Goal: Information Seeking & Learning: Learn about a topic

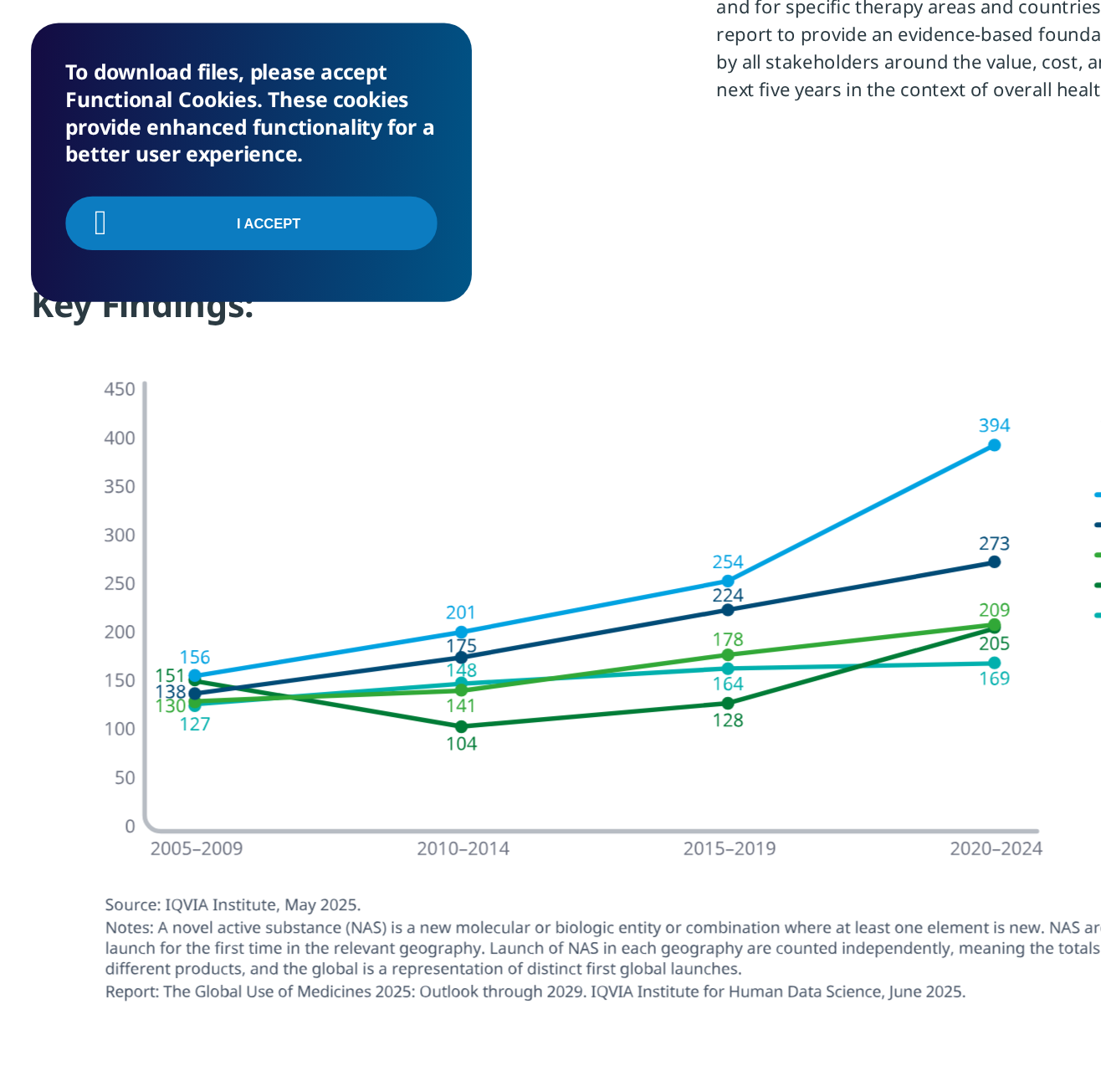
scroll to position [1275, 0]
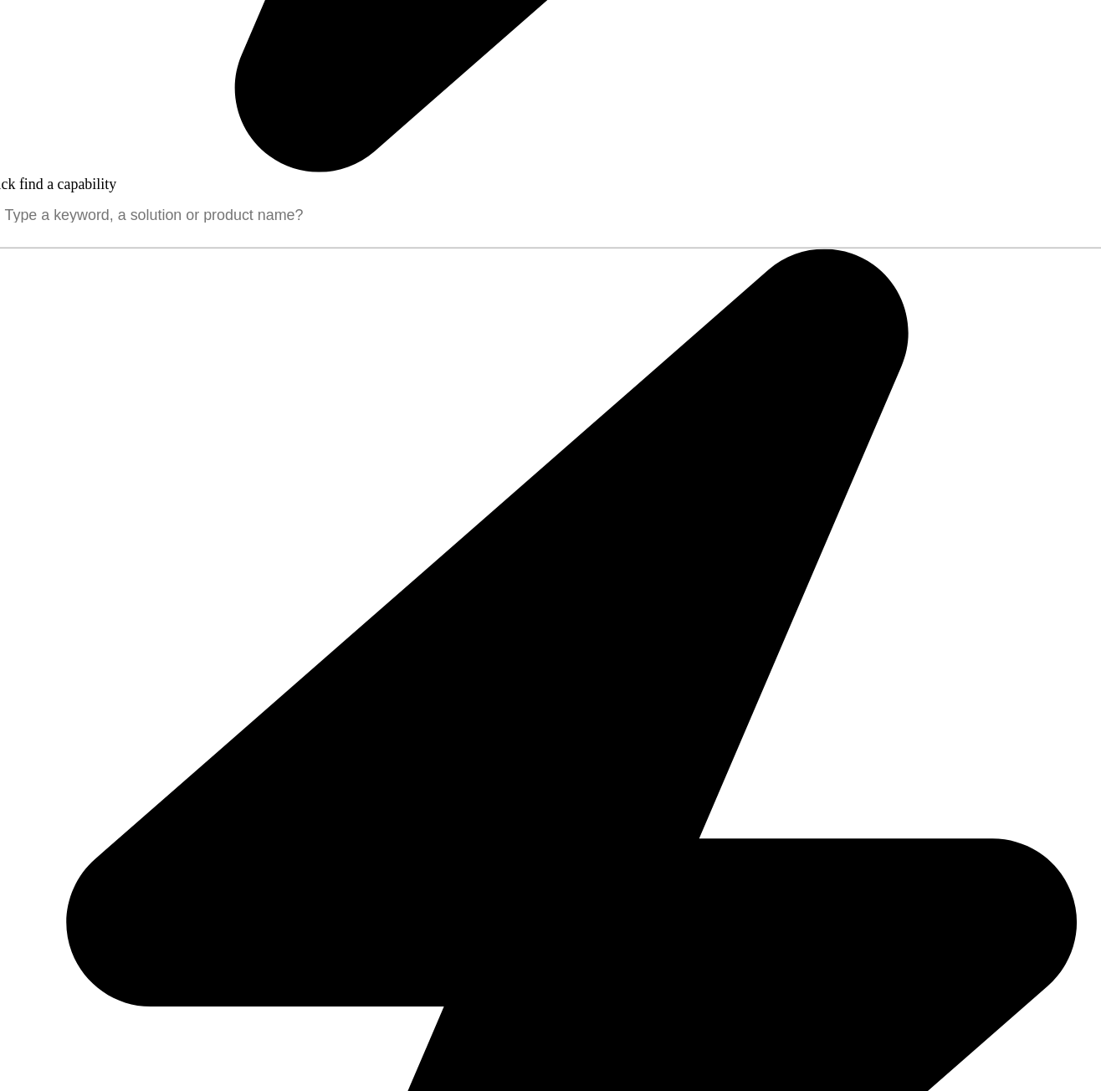
scroll to position [1470, 0]
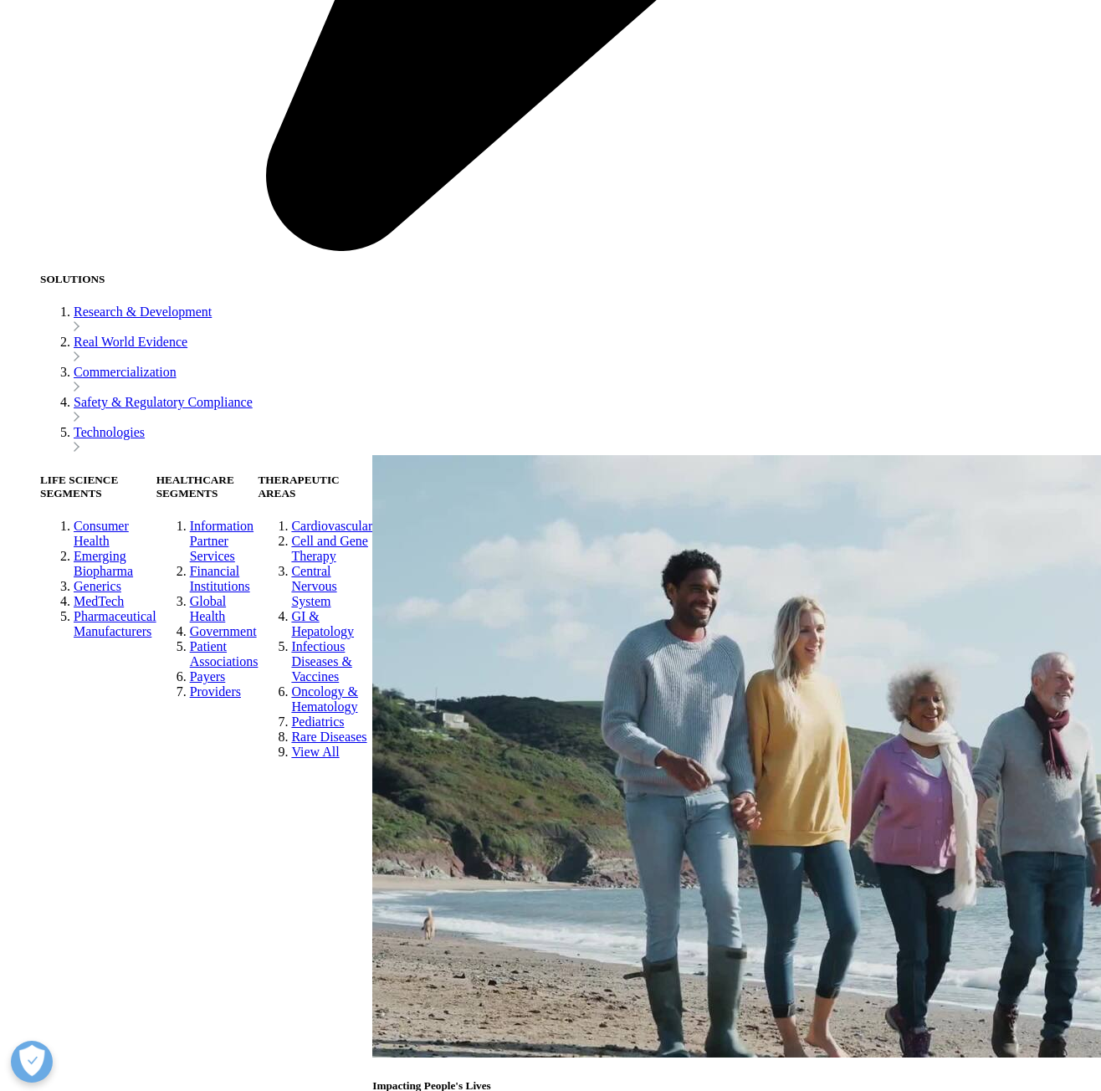
scroll to position [2662, 0]
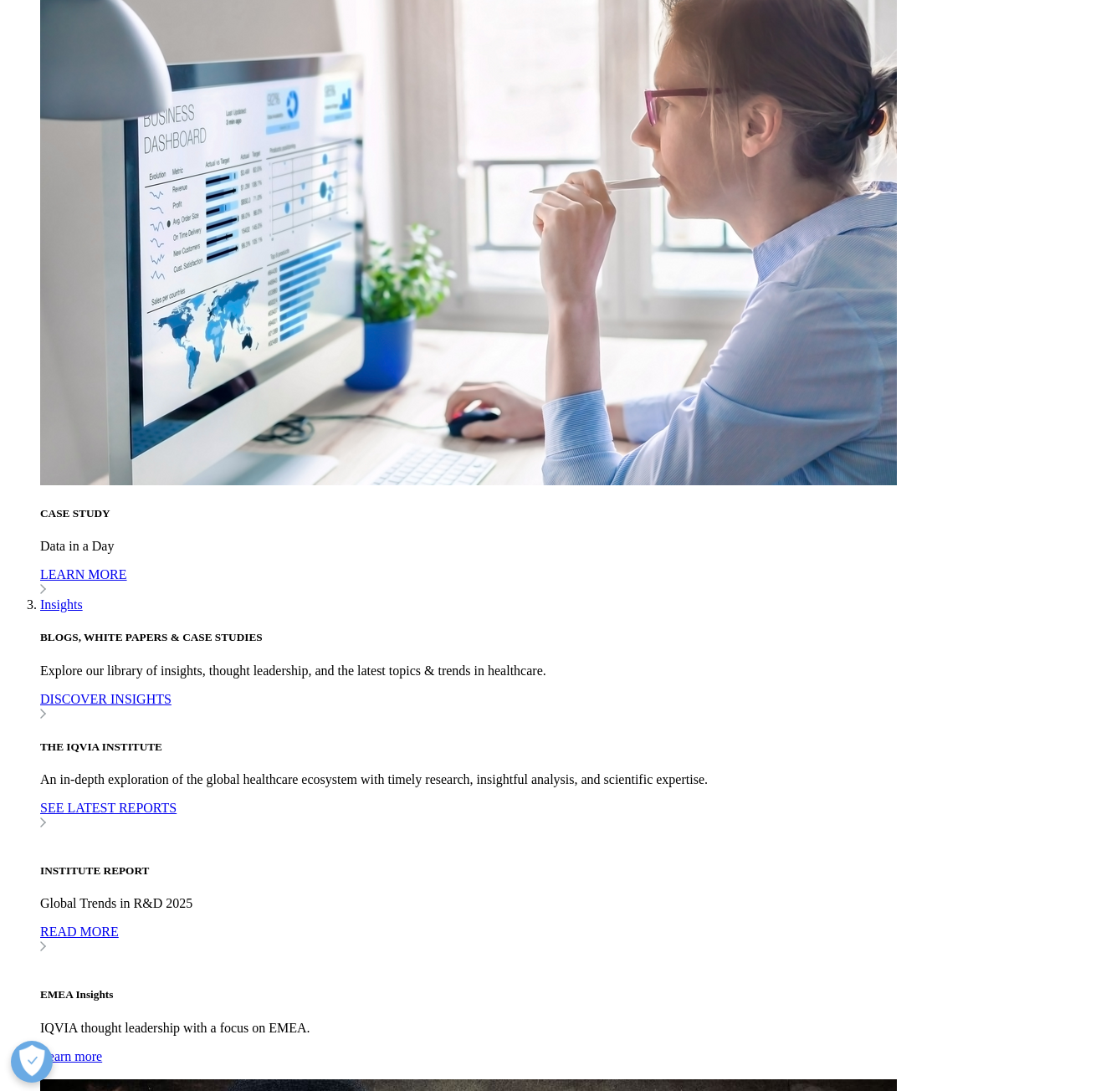
scroll to position [4678, 0]
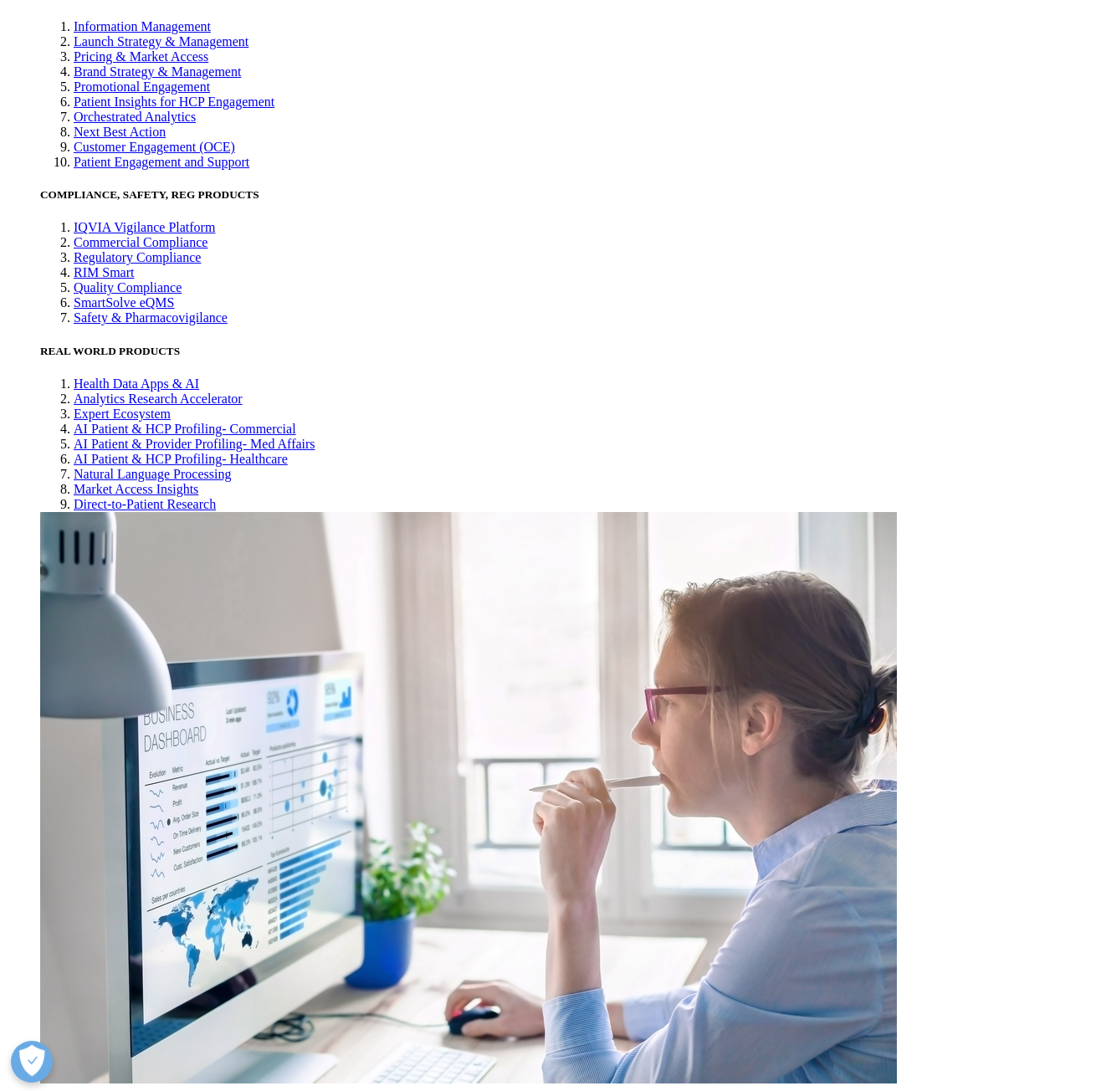
scroll to position [925, 987]
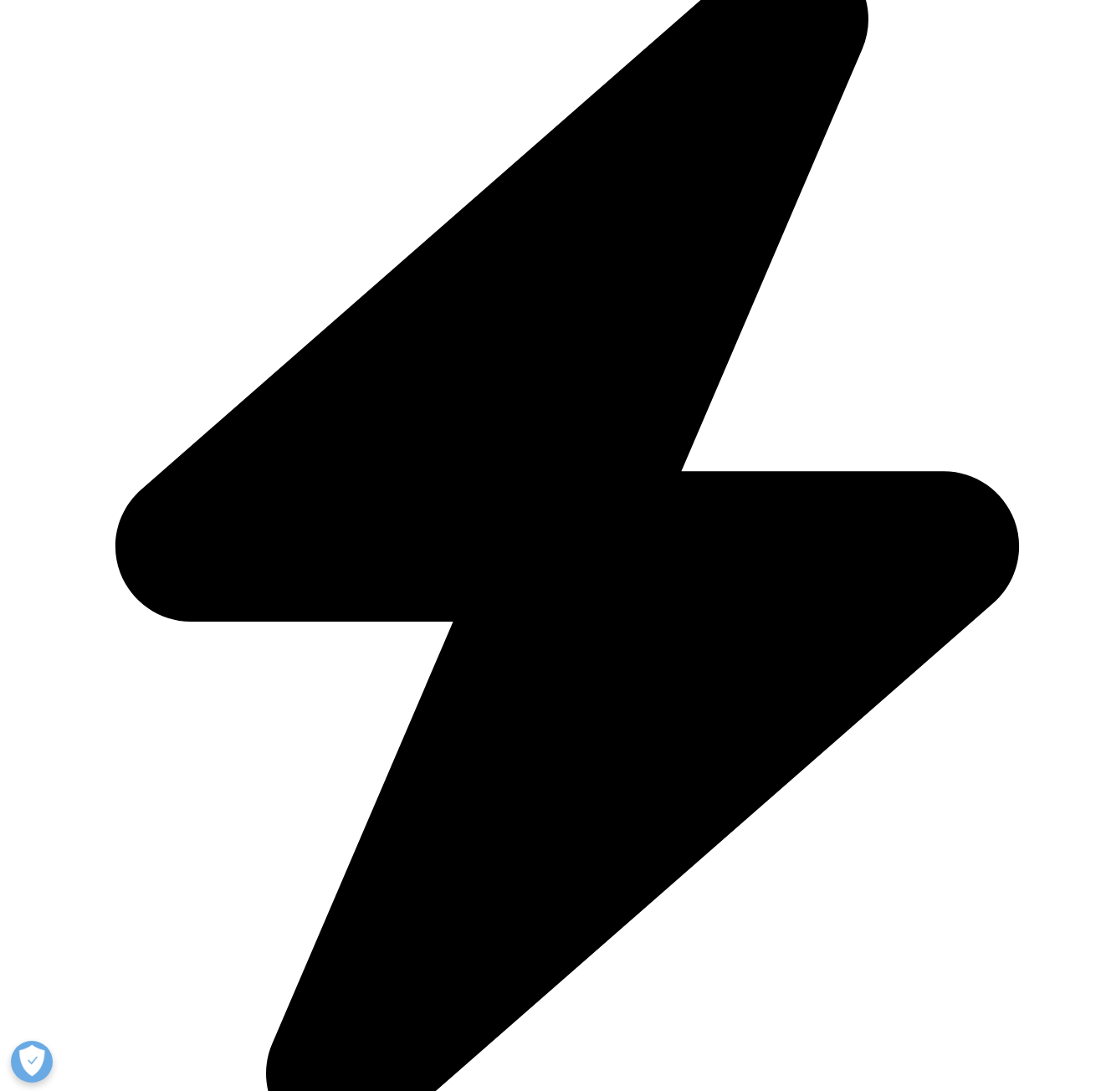
scroll to position [1750, 0]
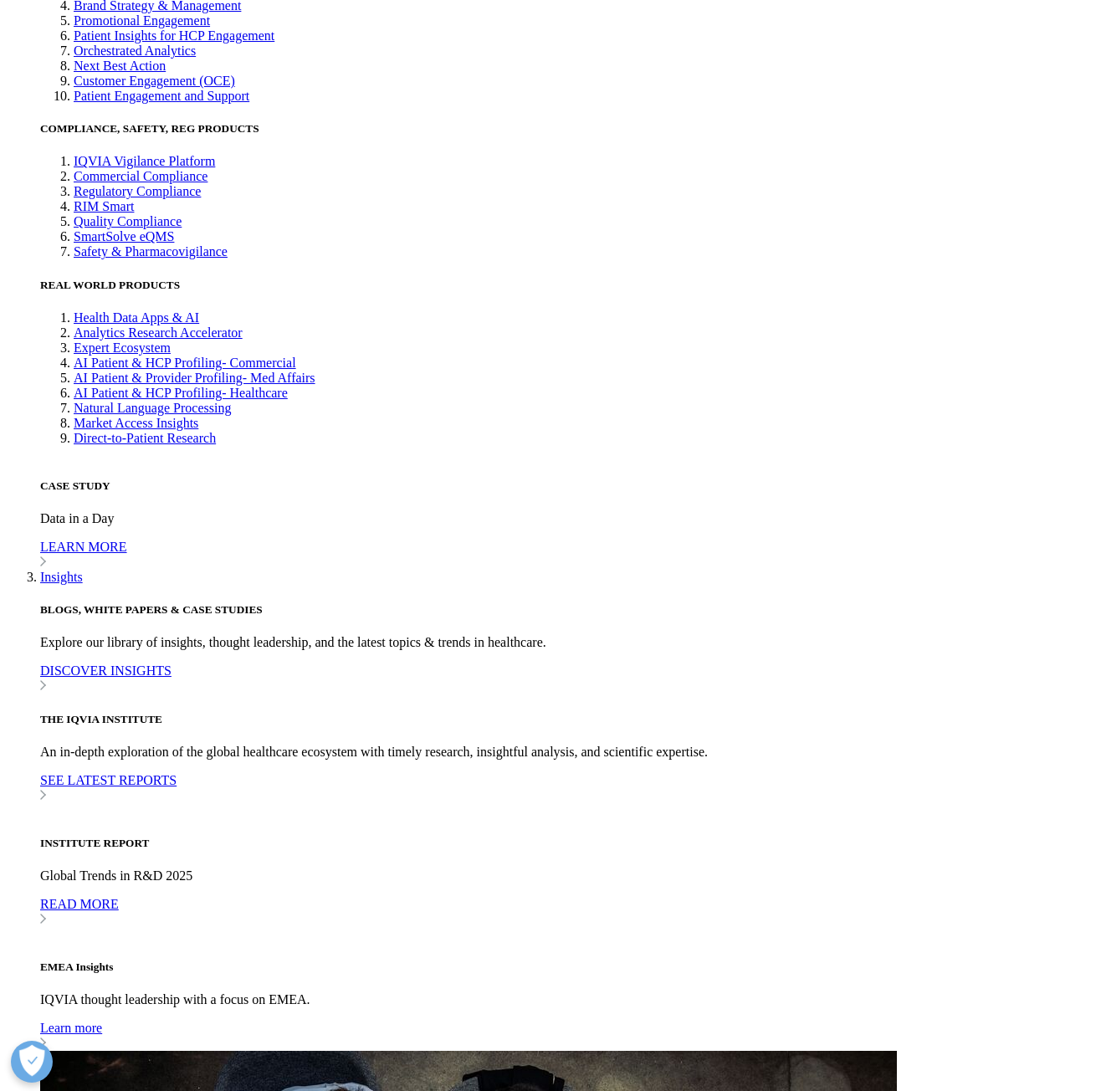
scroll to position [3420, 0]
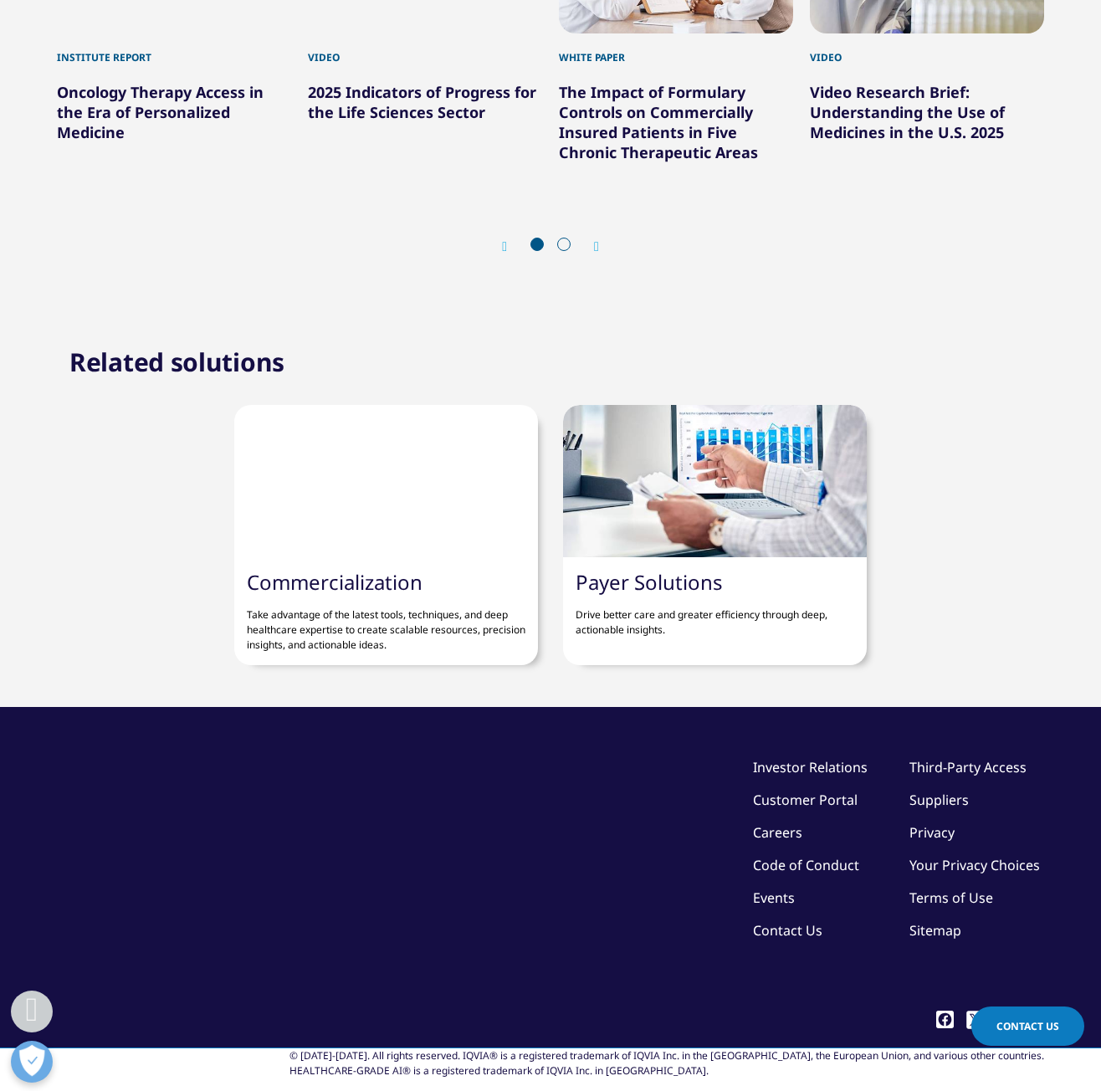
scroll to position [5053, 0]
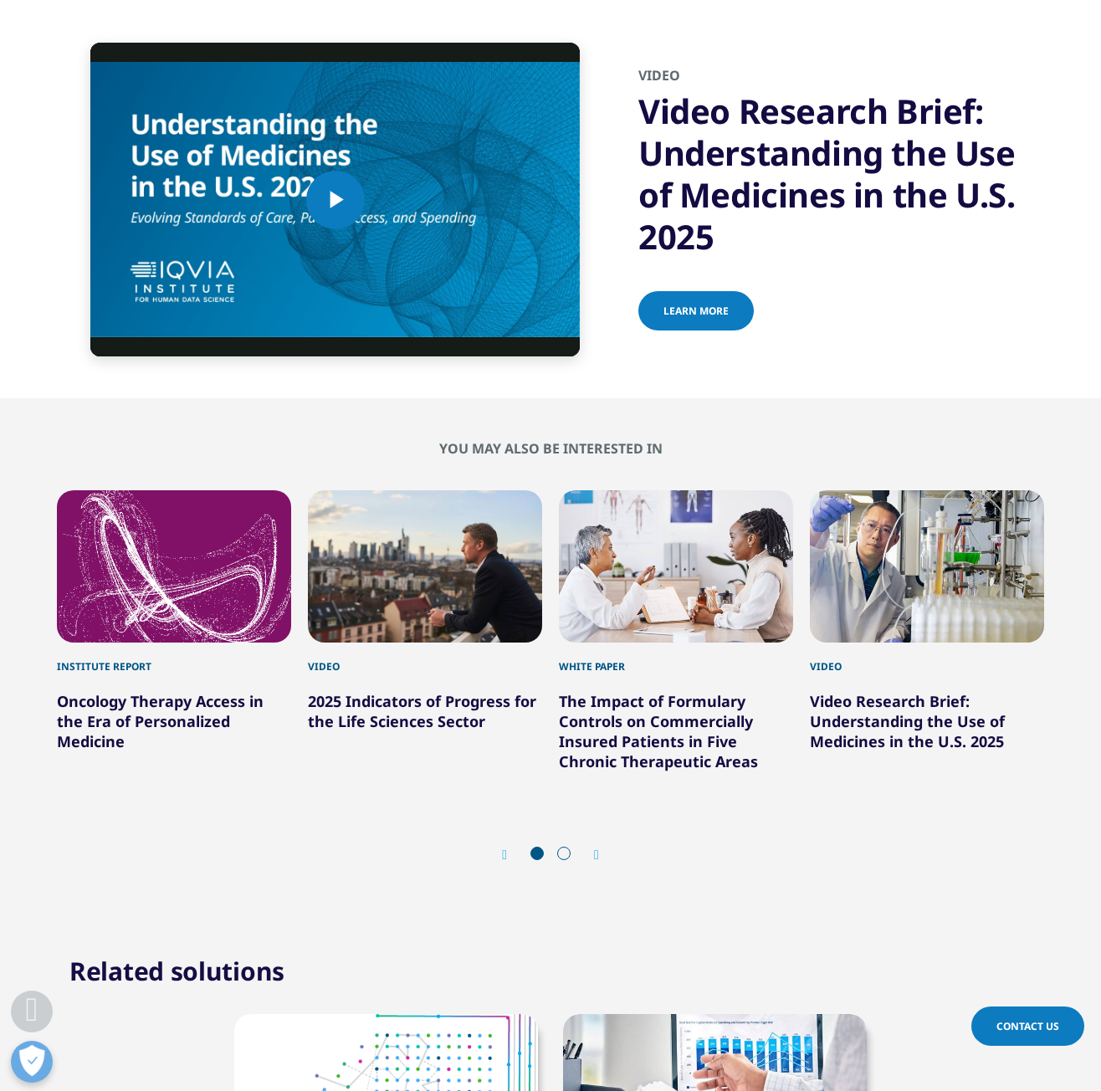
drag, startPoint x: 238, startPoint y: 782, endPoint x: 443, endPoint y: 786, distance: 205.9
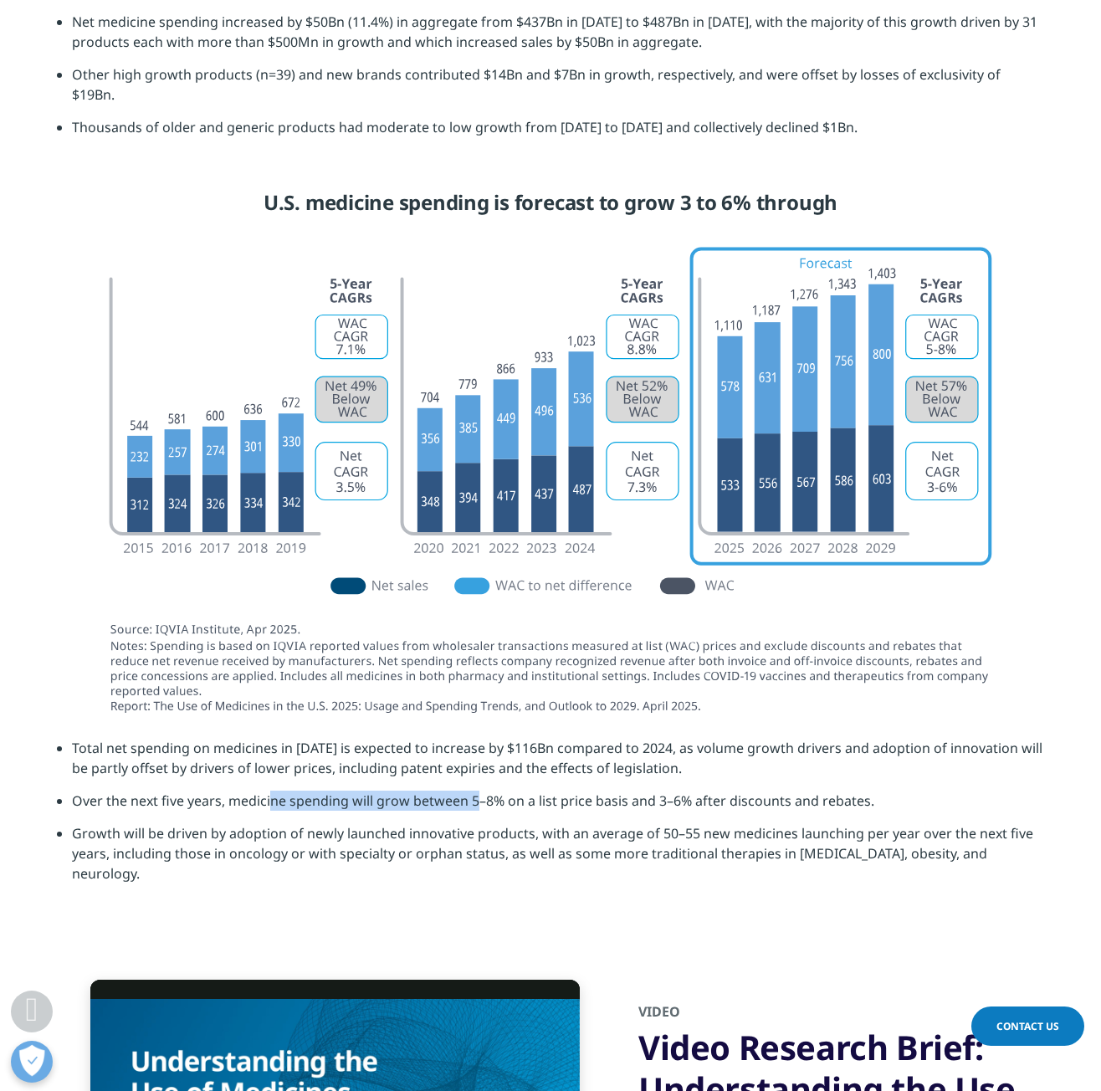
click at [443, 791] on li "Over the next five years, medicine spending will grow between 5–8% on a list pr…" at bounding box center [558, 807] width 972 height 33
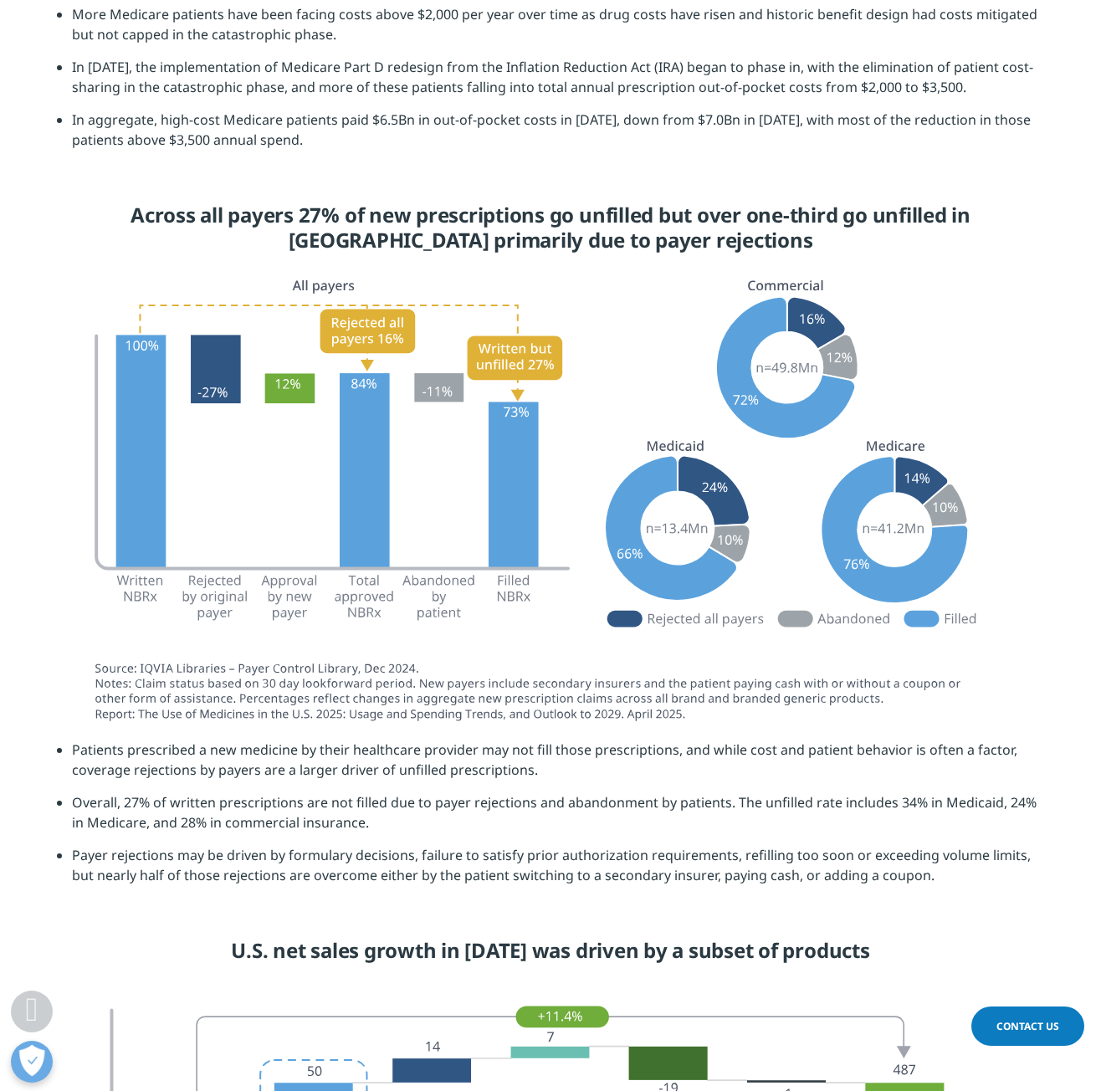
scroll to position [3589, 0]
click at [479, 869] on li "Payer rejections may be driven by formulary decisions, failure to satisfy prior…" at bounding box center [558, 870] width 972 height 53
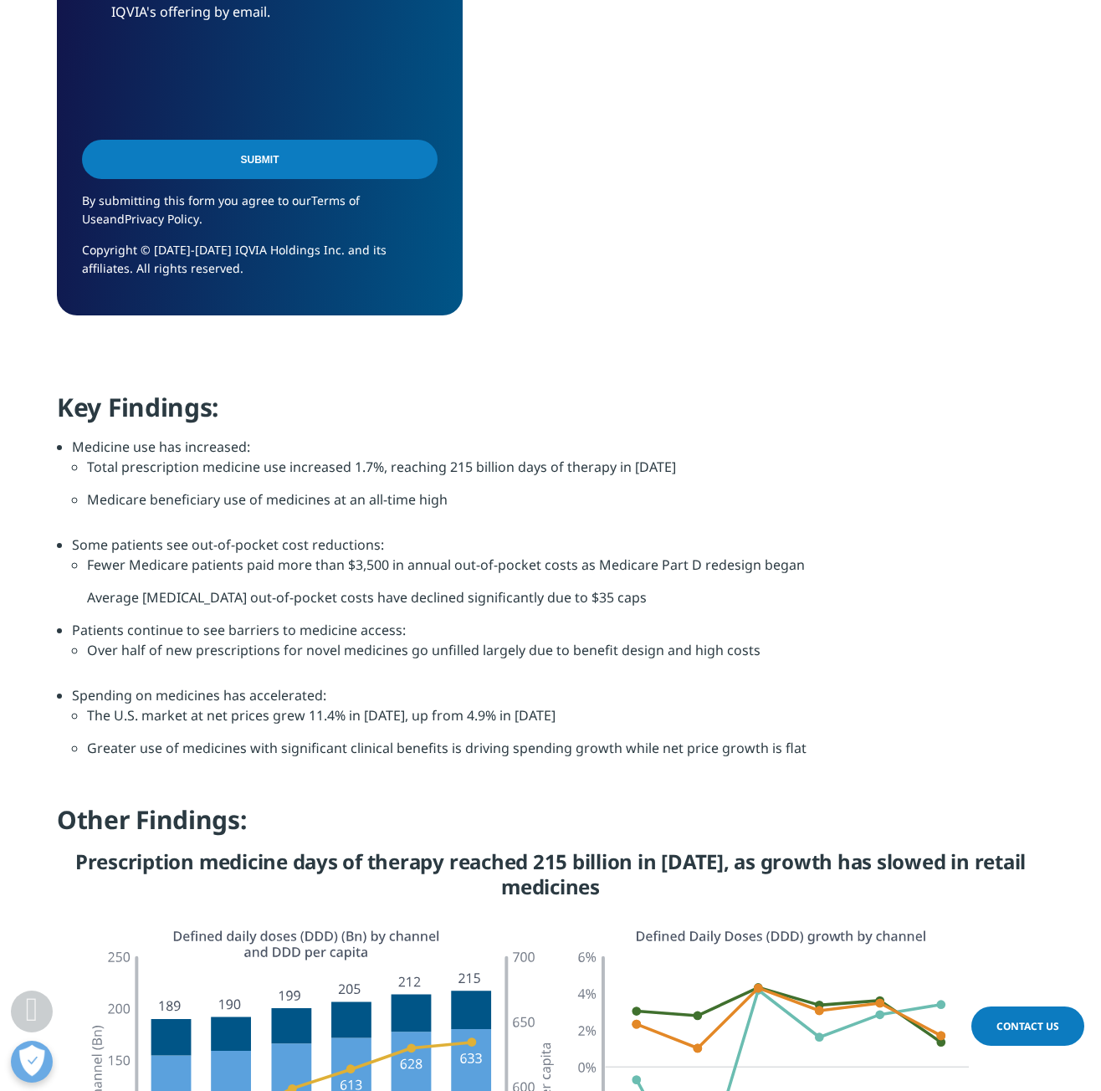
scroll to position [1325, 0]
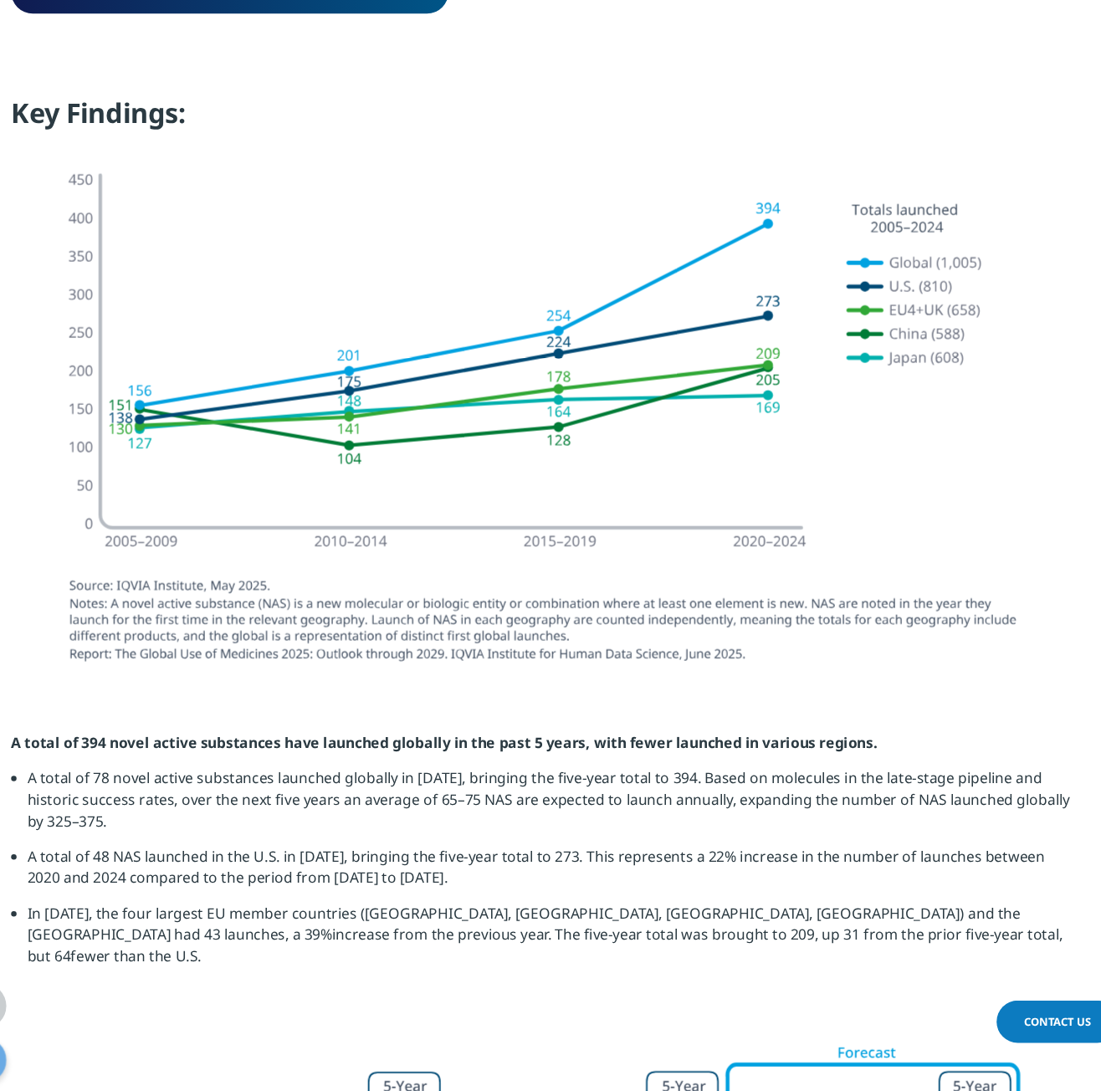
scroll to position [1581, 0]
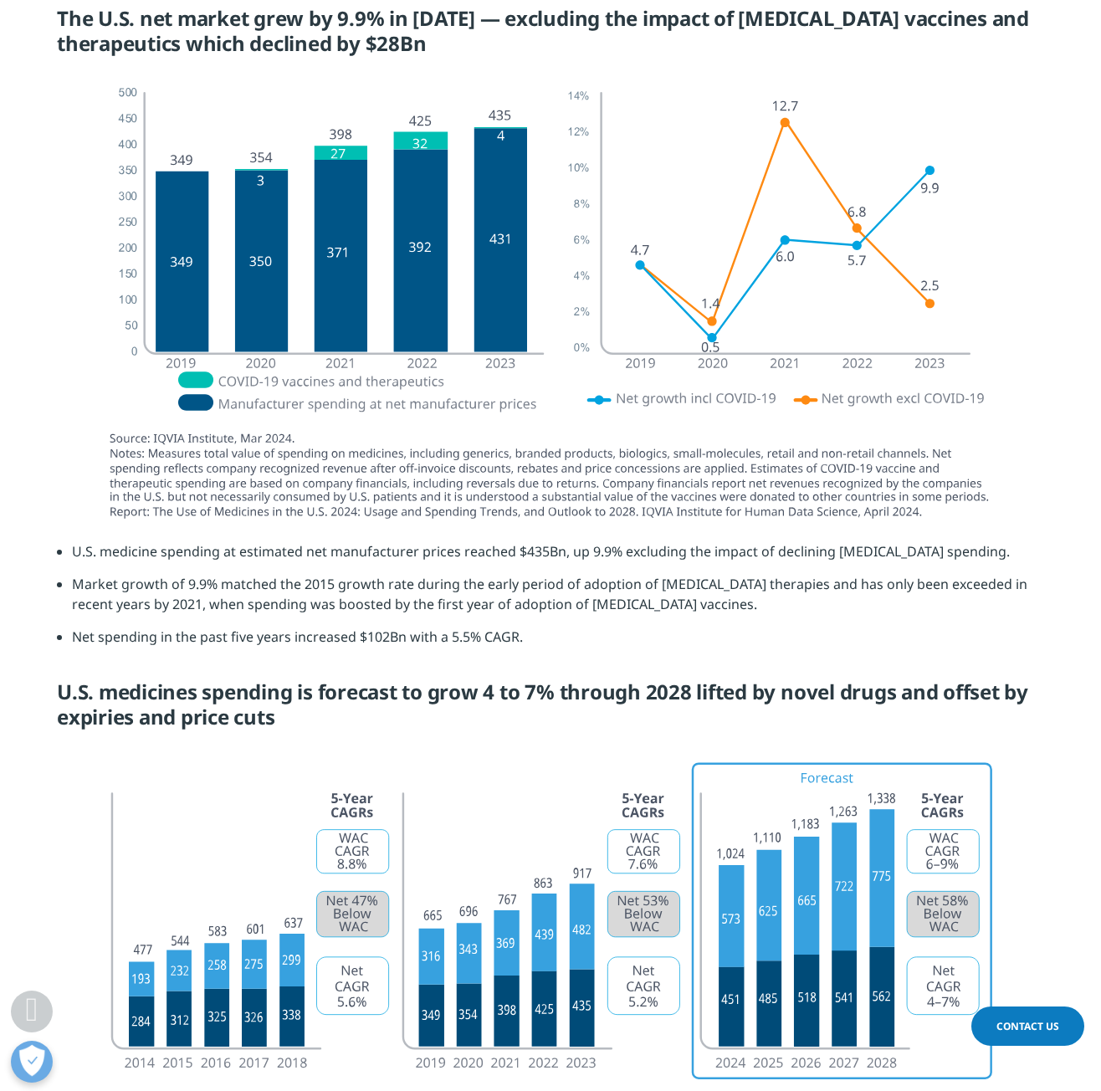
scroll to position [3992, 0]
click at [315, 632] on li "Net spending in the past five years increased $102Bn with a 5.5% CAGR." at bounding box center [558, 644] width 972 height 33
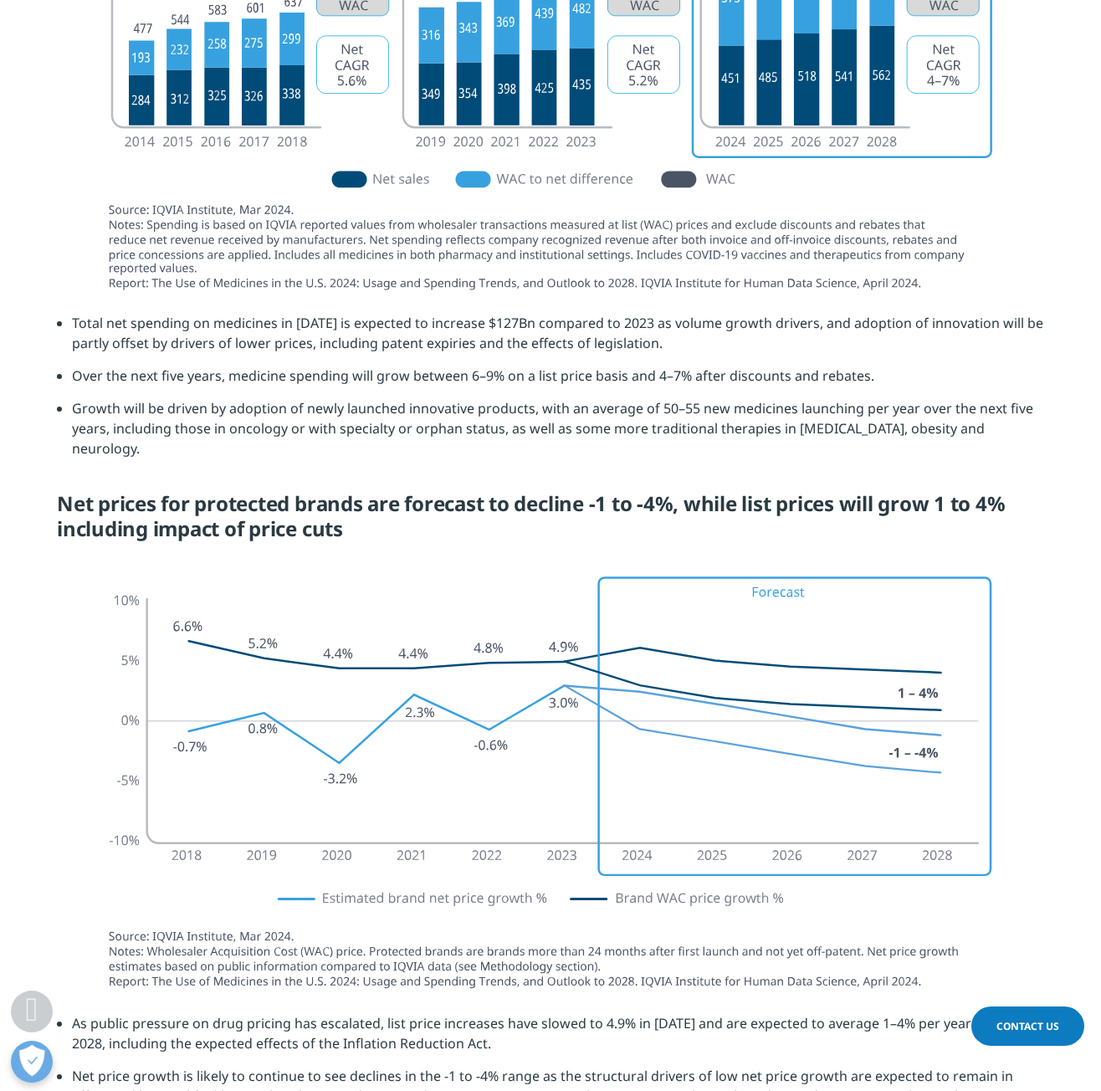
scroll to position [4915, 0]
click at [614, 401] on li "Growth will be driven by adoption of newly launched innovative products, with a…" at bounding box center [558, 433] width 972 height 73
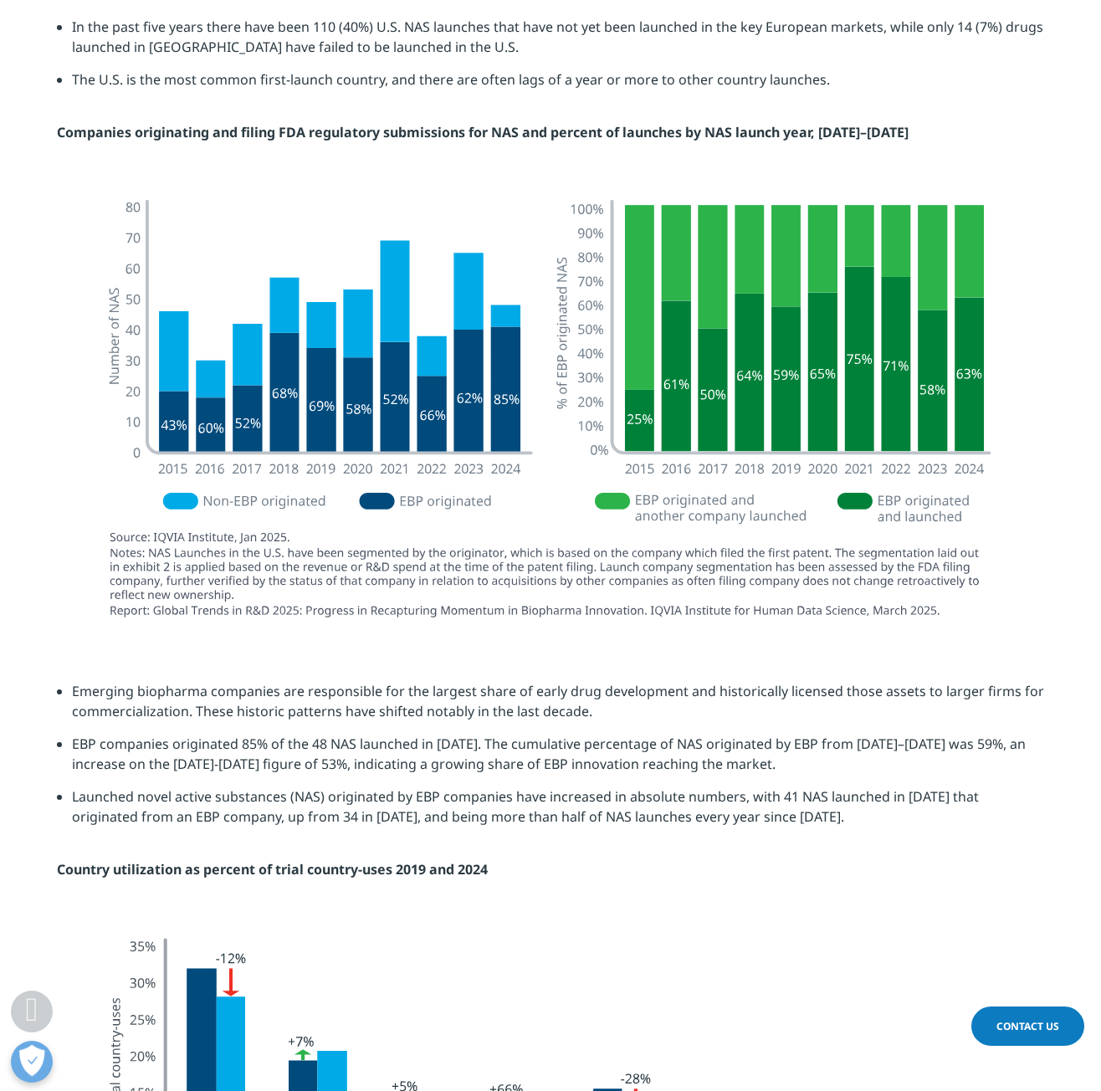
scroll to position [3552, 0]
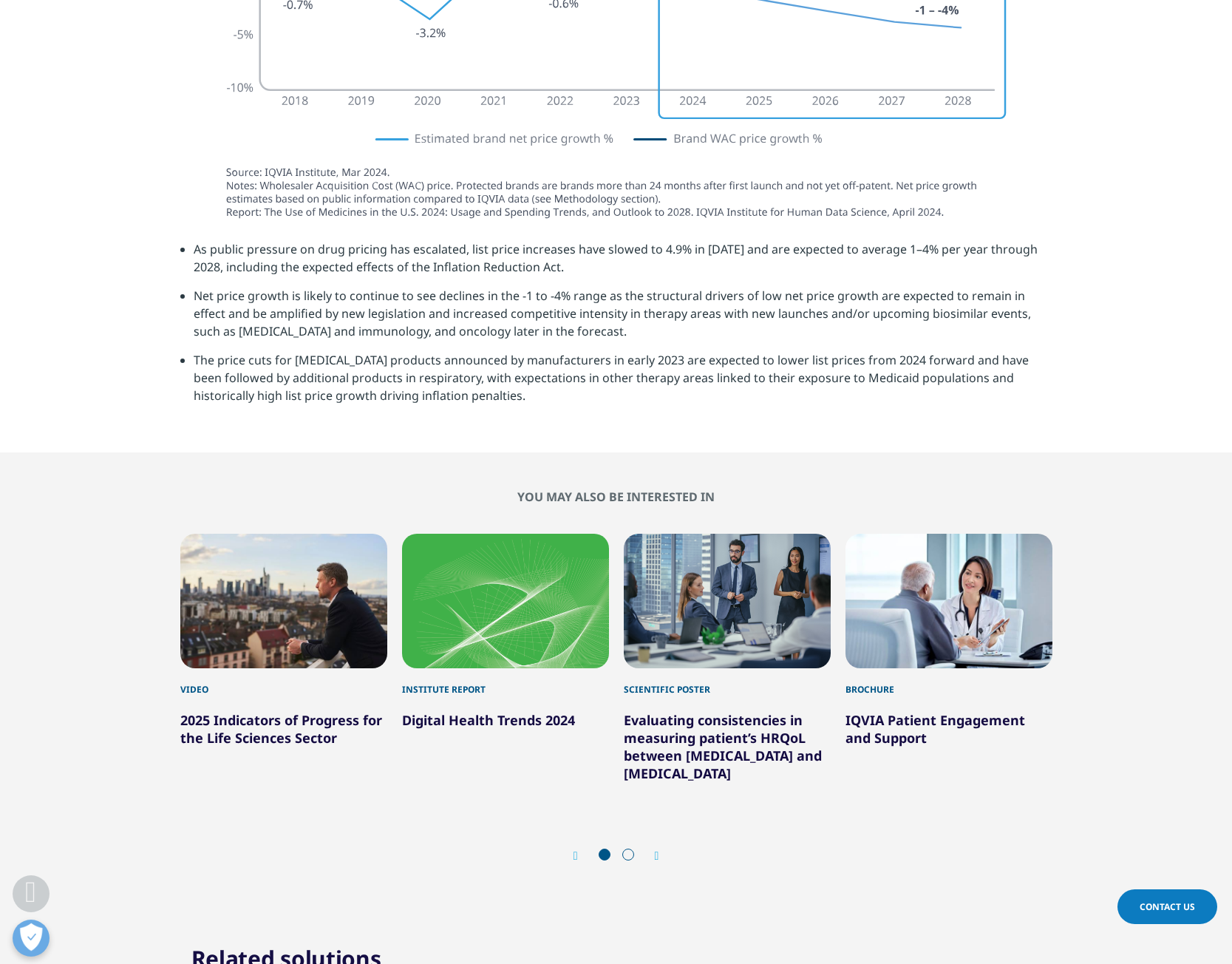
scroll to position [4997, 0]
click at [1118, 289] on section "As public pressure on drug pricing has escalated, list price increases have slo…" at bounding box center [616, 347] width 1232 height 212
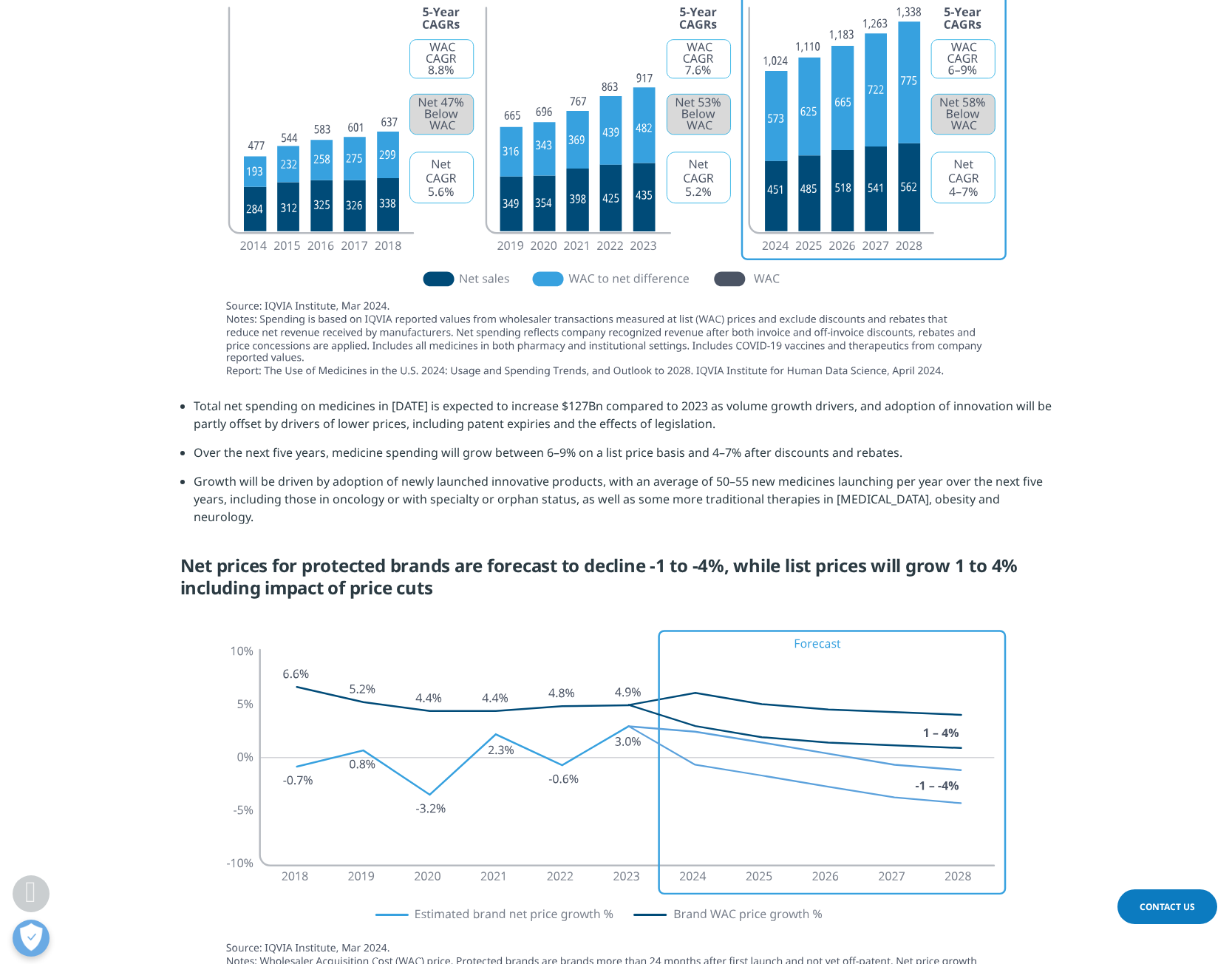
scroll to position [4811, 0]
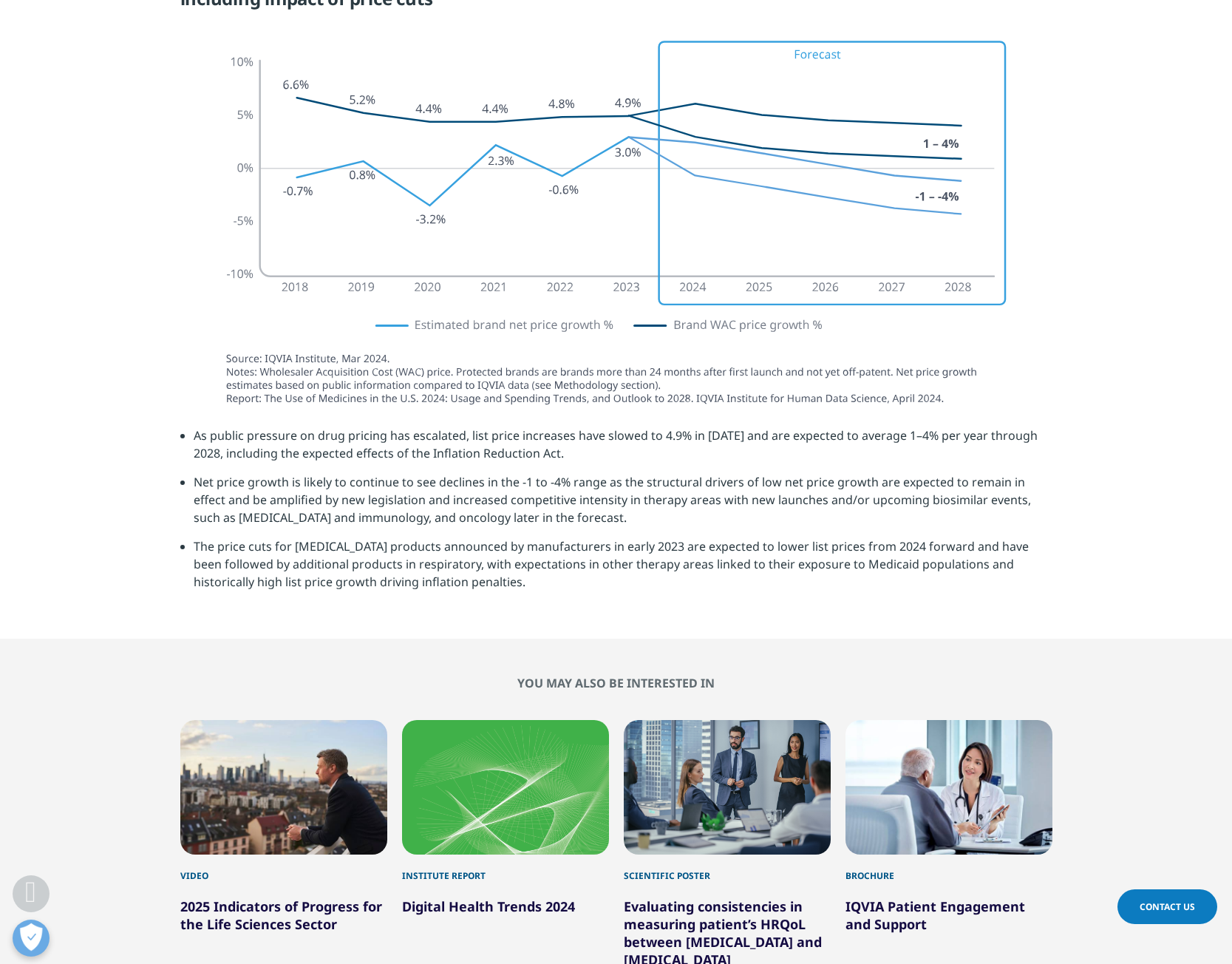
click at [310, 400] on img at bounding box center [616, 222] width 828 height 403
click at [303, 403] on img at bounding box center [616, 222] width 828 height 403
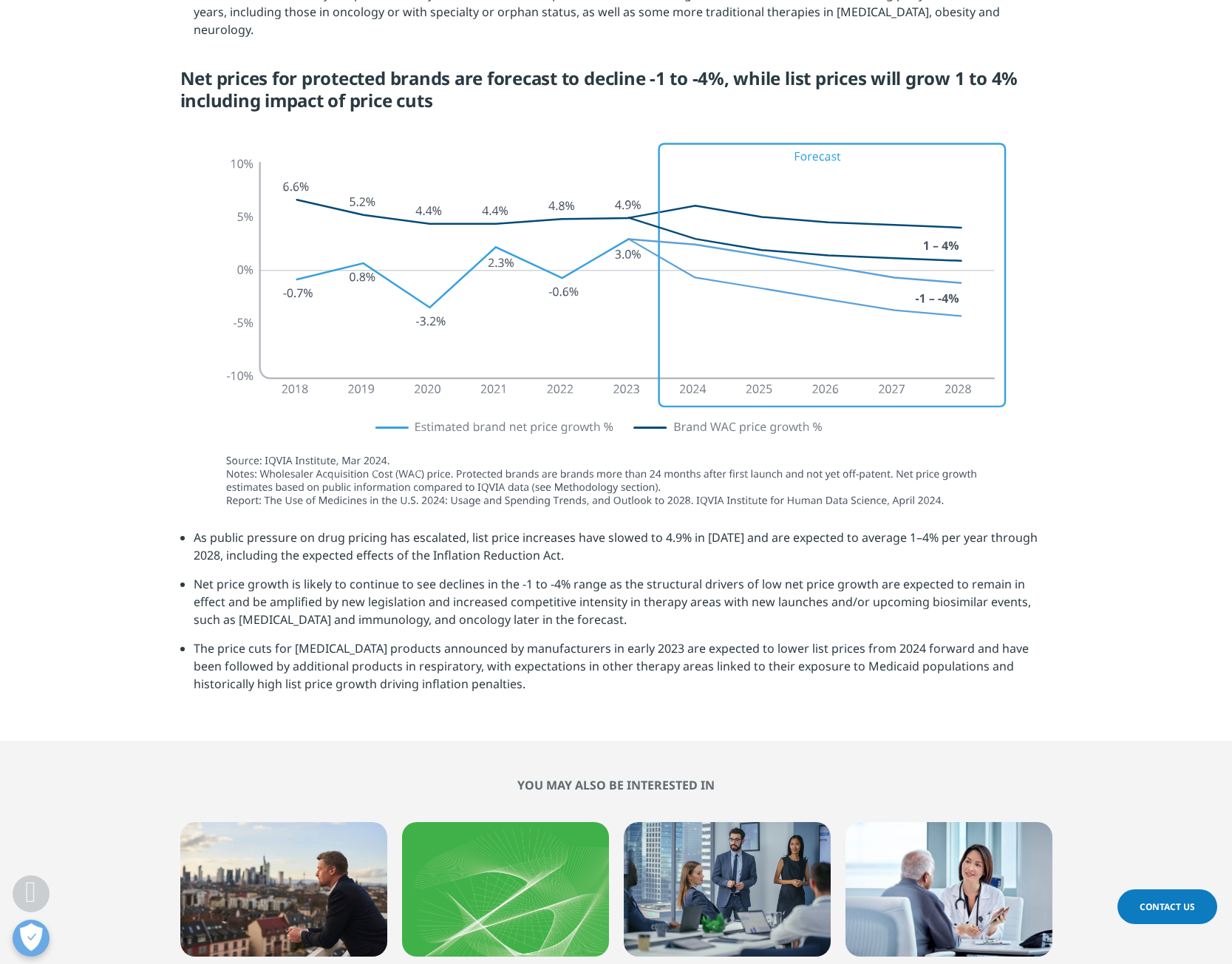
scroll to position [4680, 0]
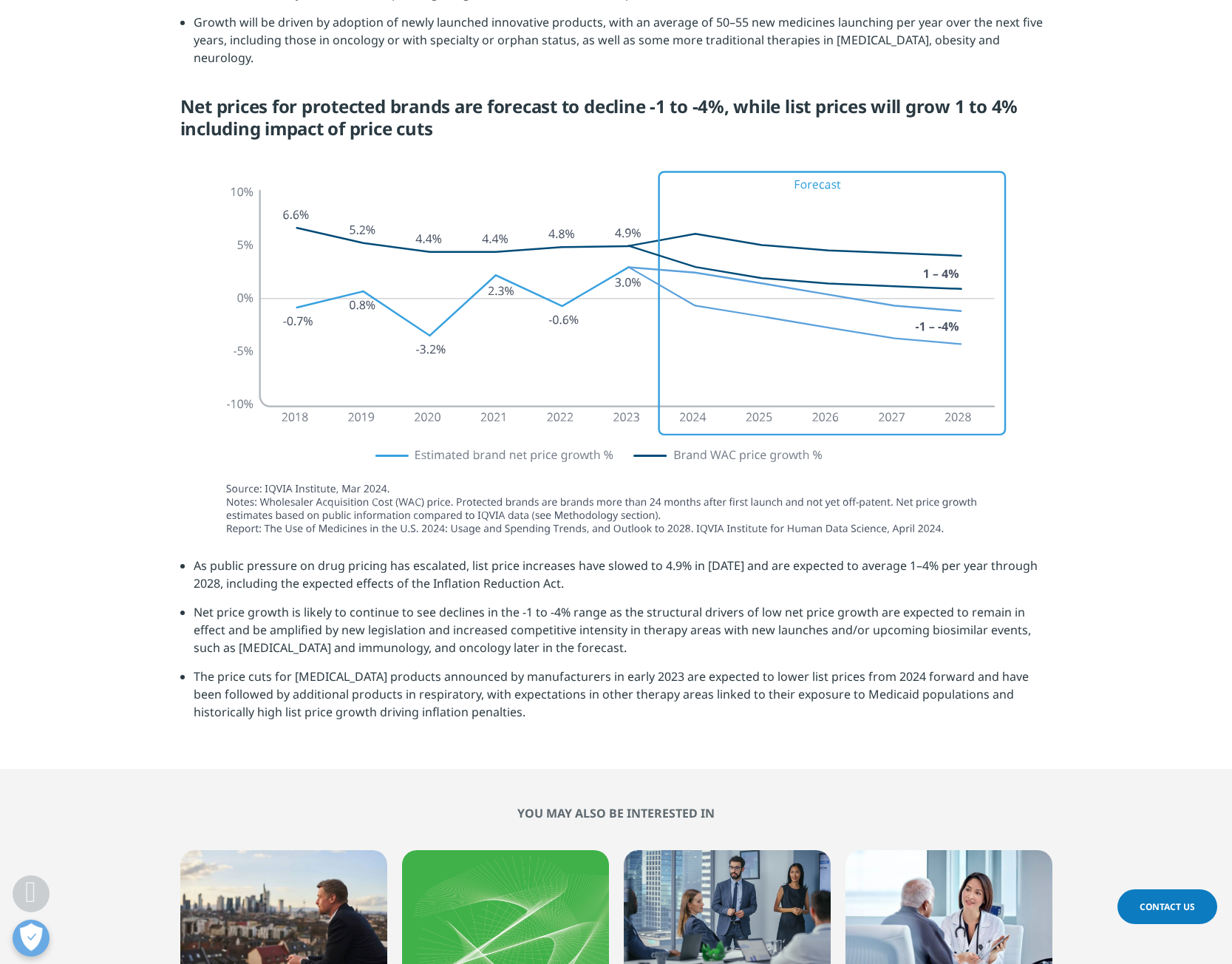
click at [548, 604] on li "Net price growth is likely to continue to see declines in the -1 to -4% range a…" at bounding box center [623, 635] width 858 height 65
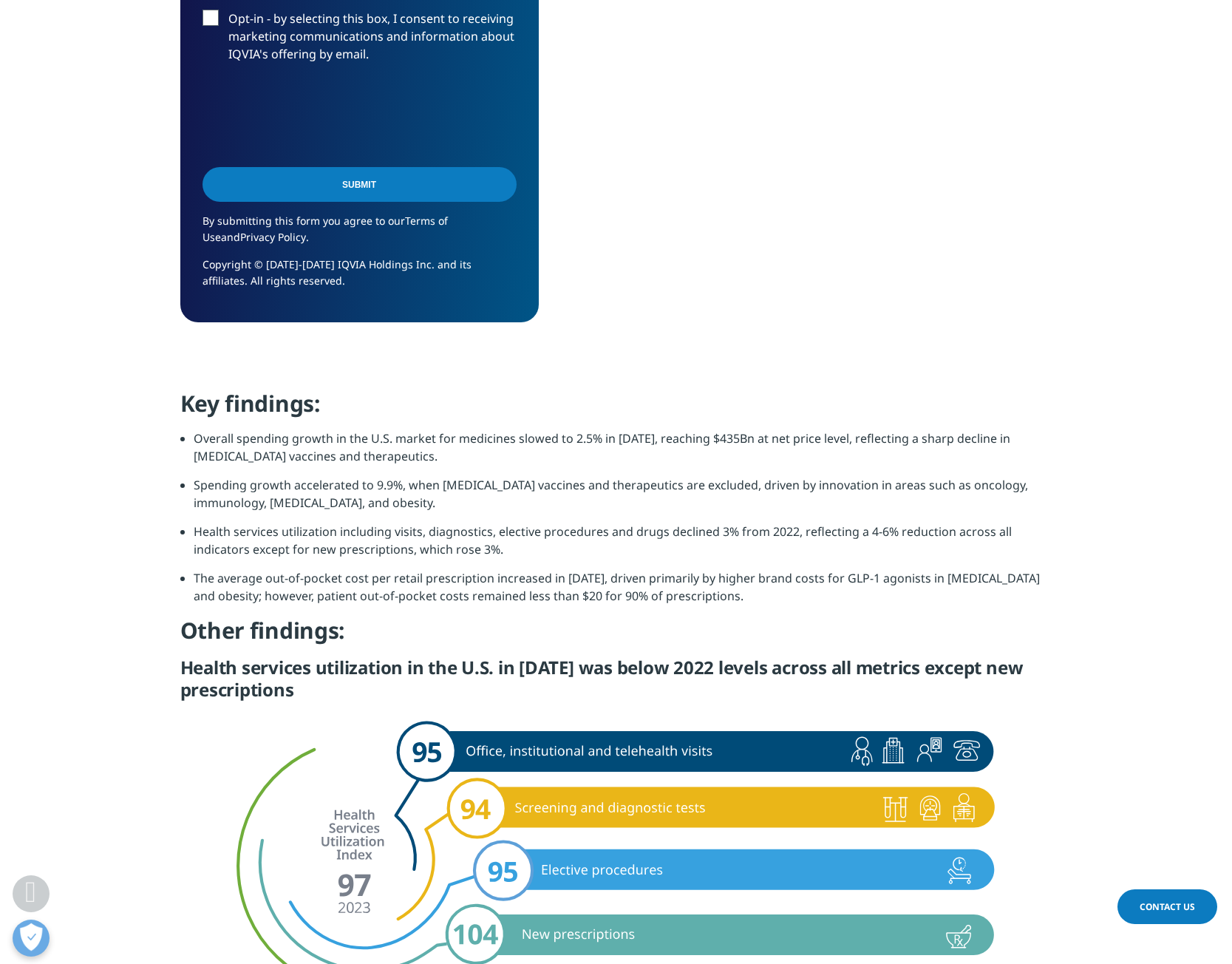
scroll to position [1223, 0]
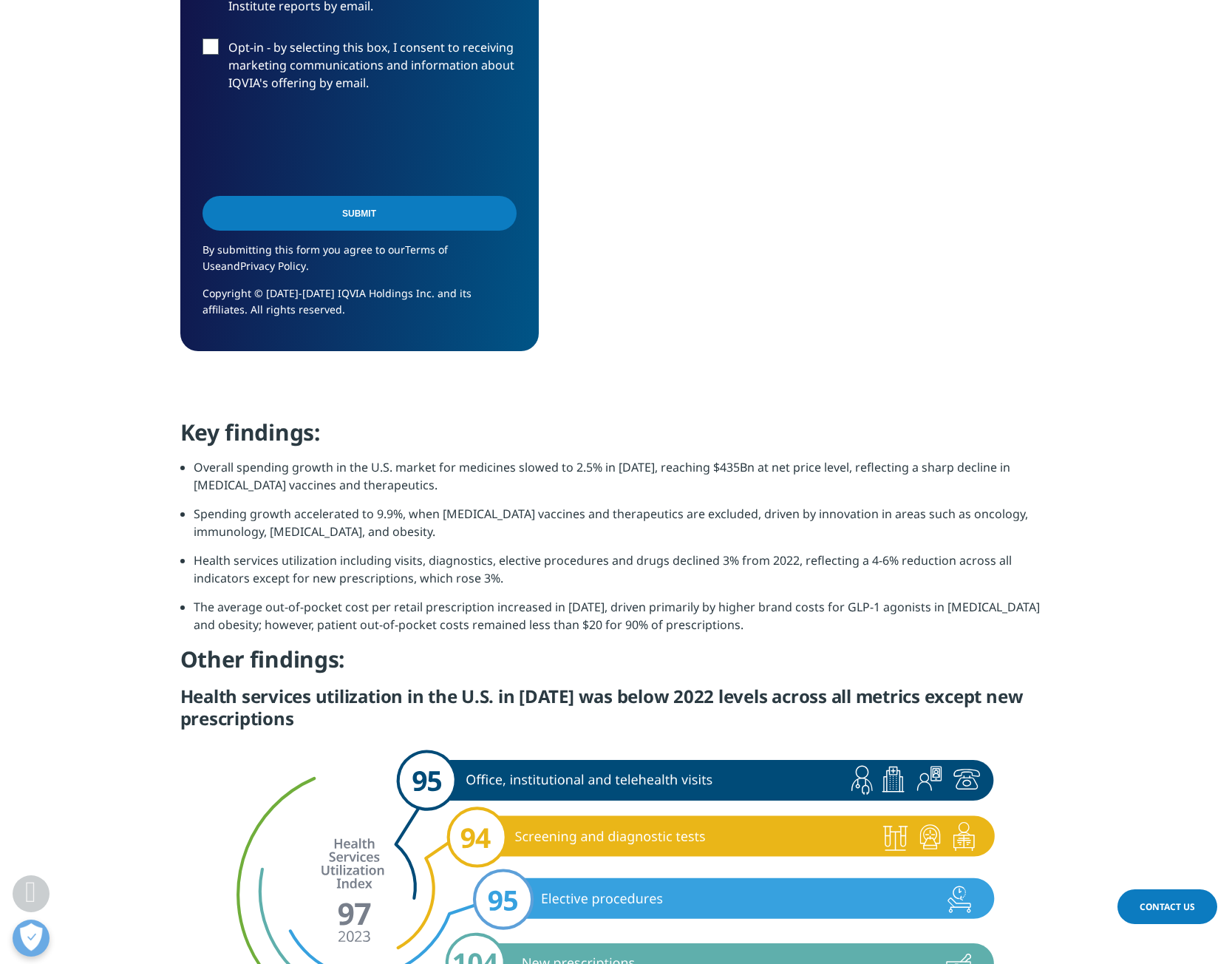
click at [962, 507] on li "Spending growth accelerated to 9.9%, when COVID-19 vaccines and therapeutics ar…" at bounding box center [623, 528] width 858 height 47
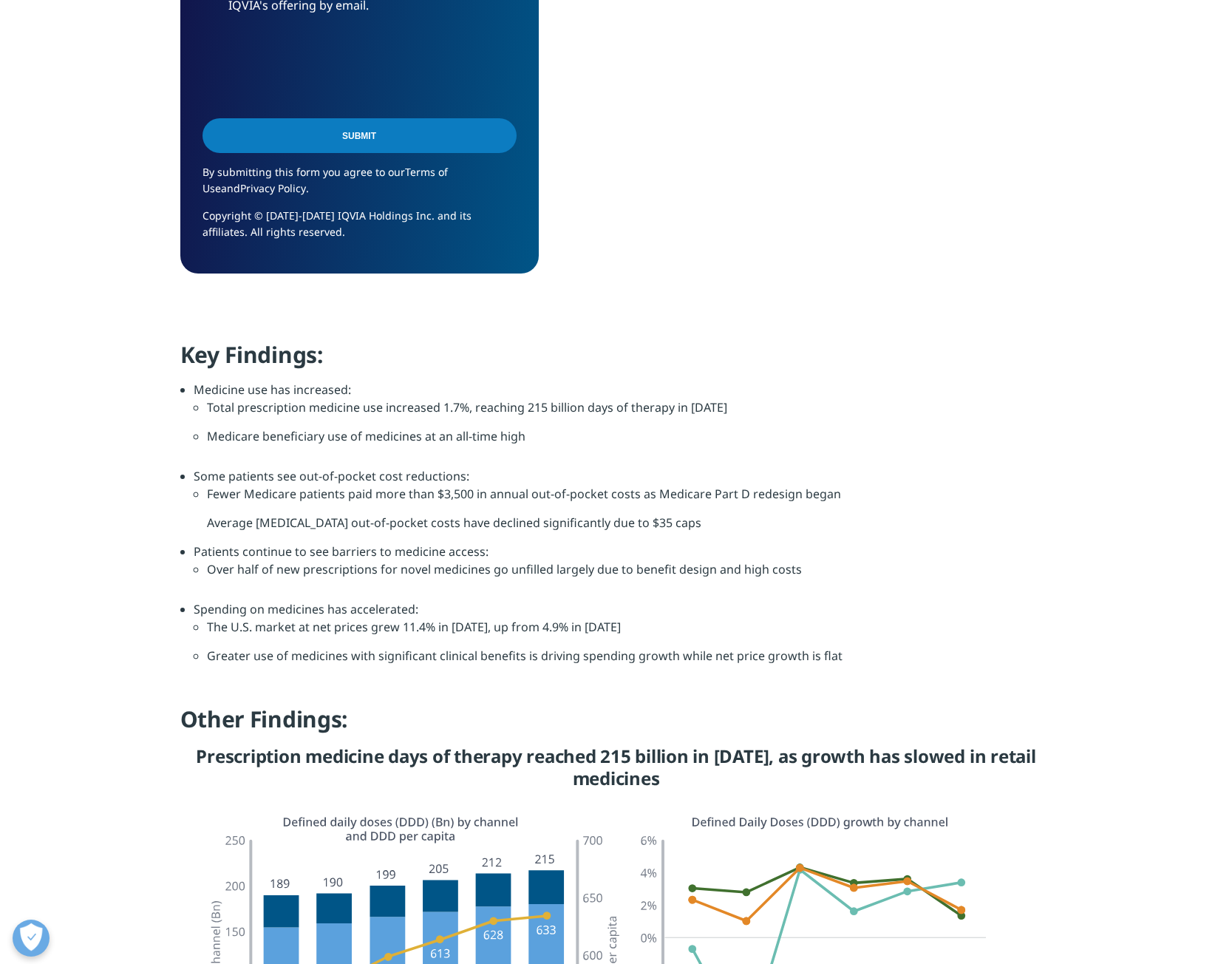
scroll to position [1171, 0]
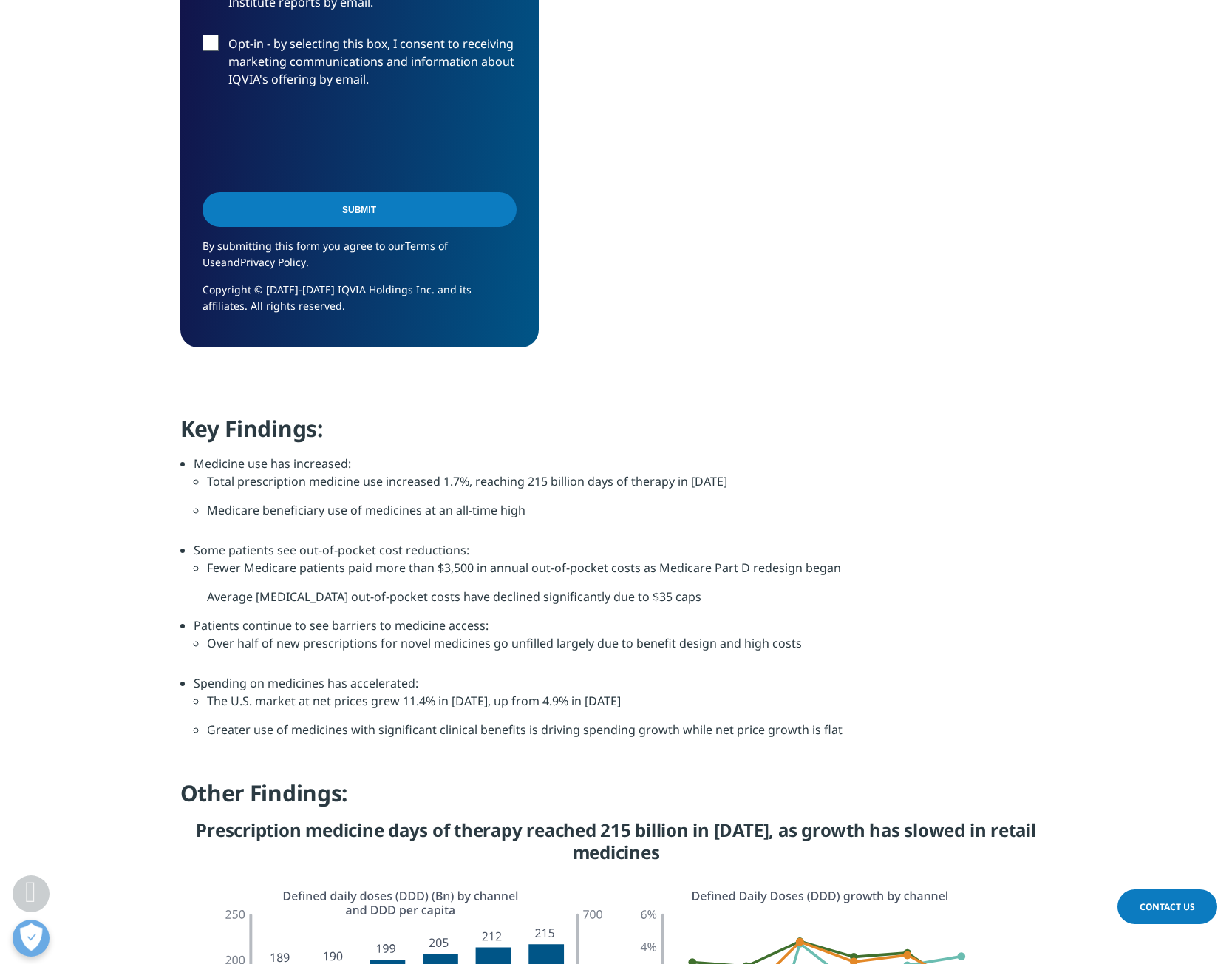
click at [494, 543] on li "Some patients see out-of-pocket cost reductions: Fewer Medicare patients paid m…" at bounding box center [623, 578] width 858 height 75
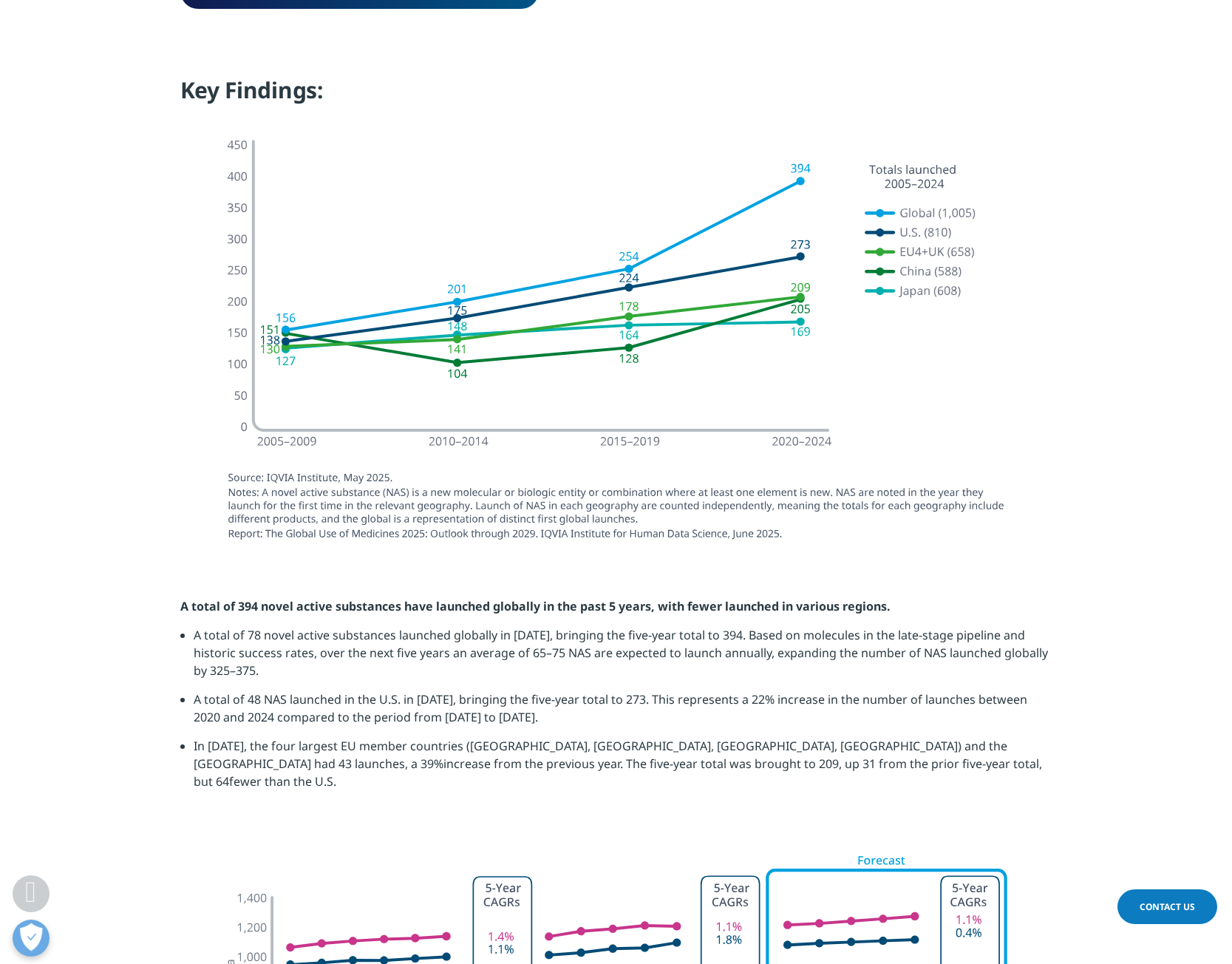
scroll to position [1461, 0]
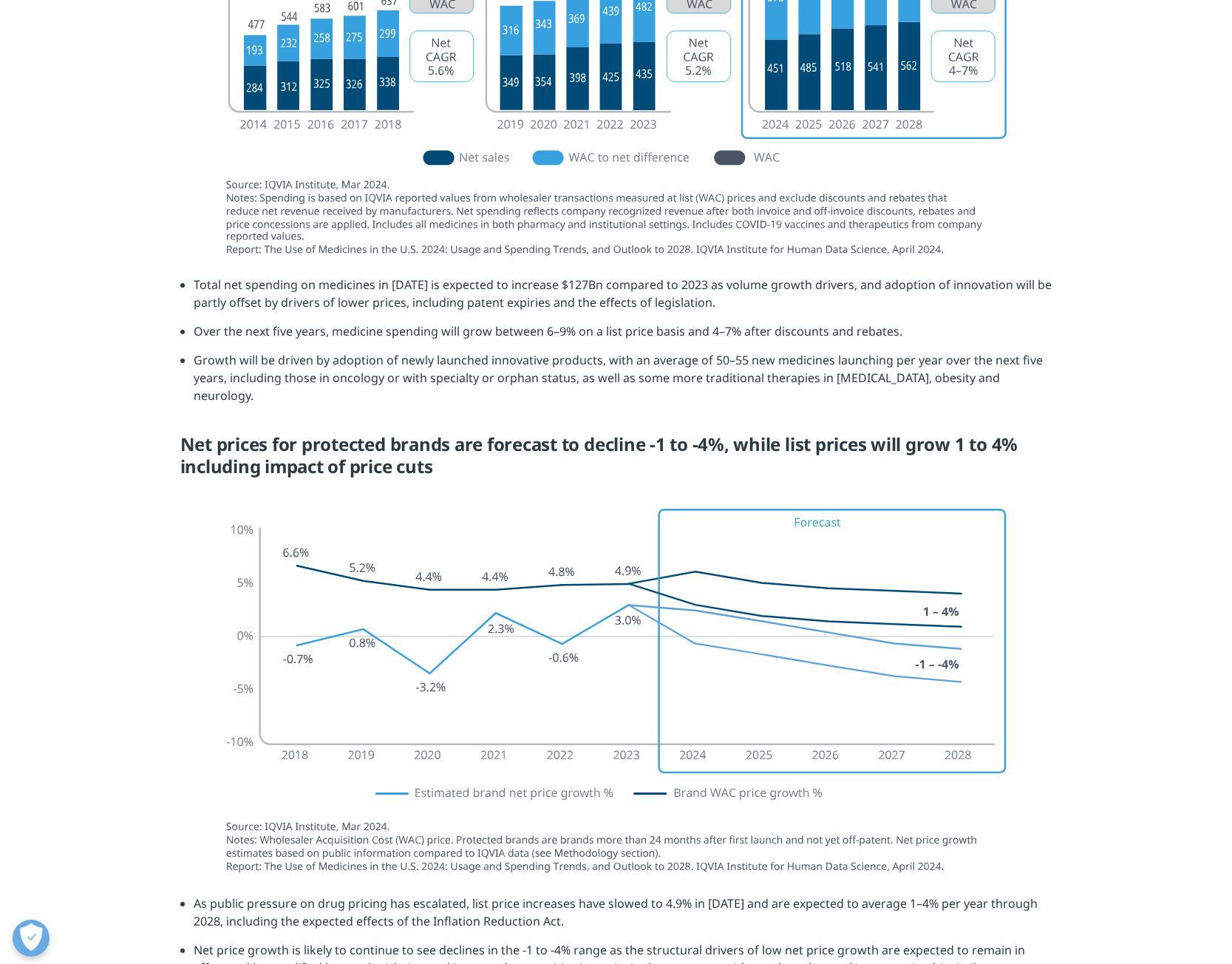
scroll to position [817, 872]
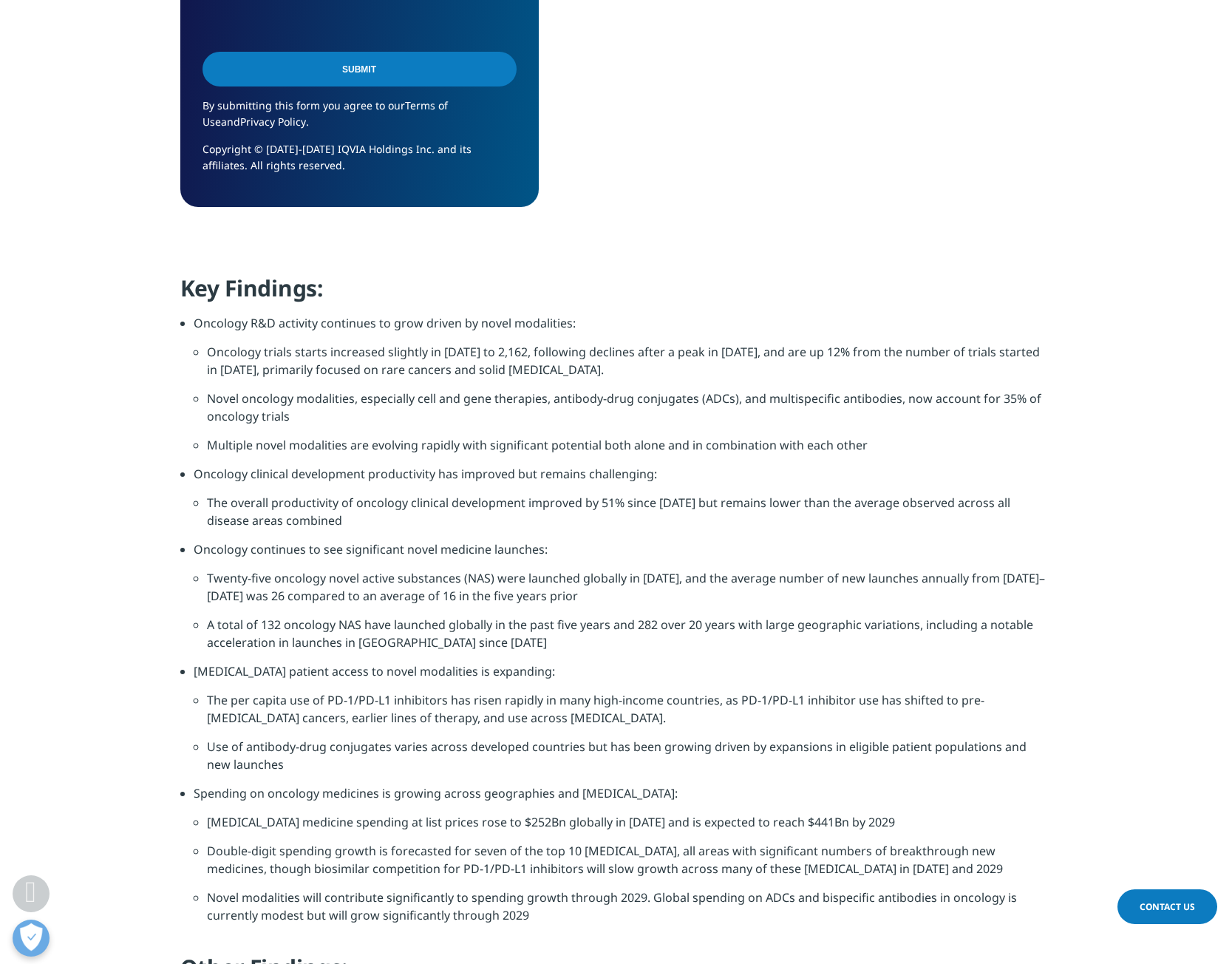
scroll to position [1256, 0]
click at [727, 541] on li "Oncology continues to see significant novel medicine launches:" at bounding box center [623, 554] width 858 height 29
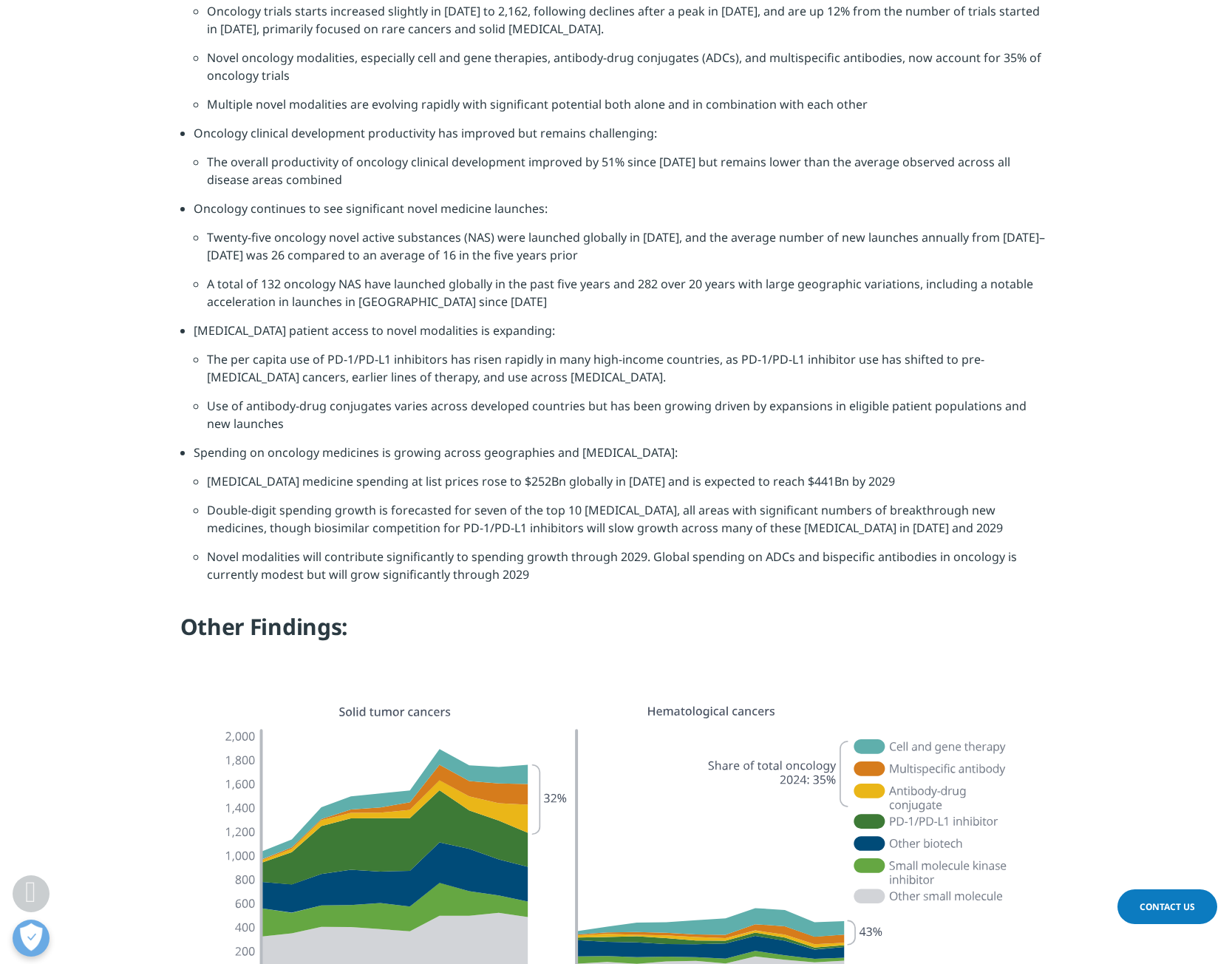
scroll to position [4684, 0]
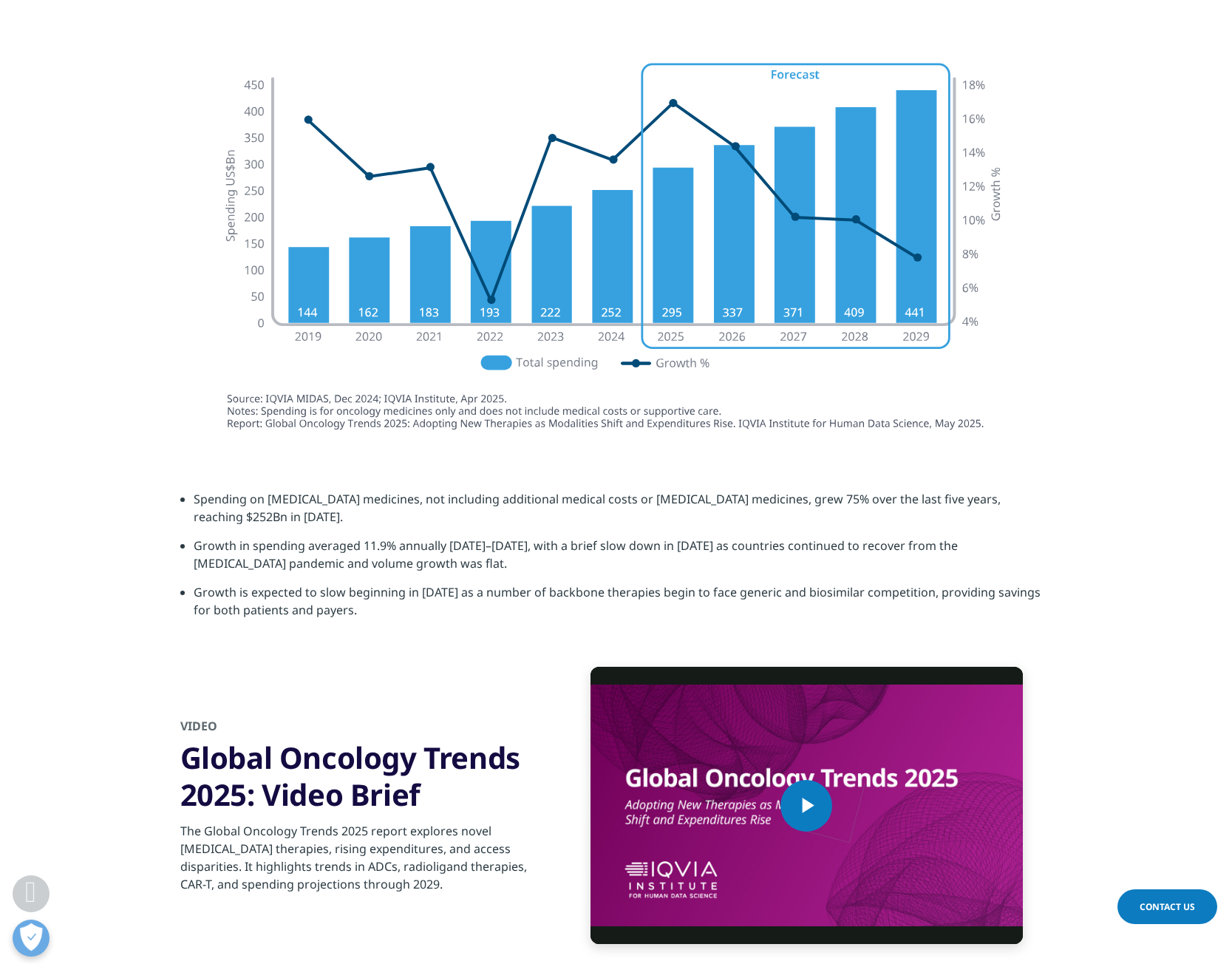
click at [61, 171] on section at bounding box center [616, 246] width 1232 height 416
